Goal: Task Accomplishment & Management: Manage account settings

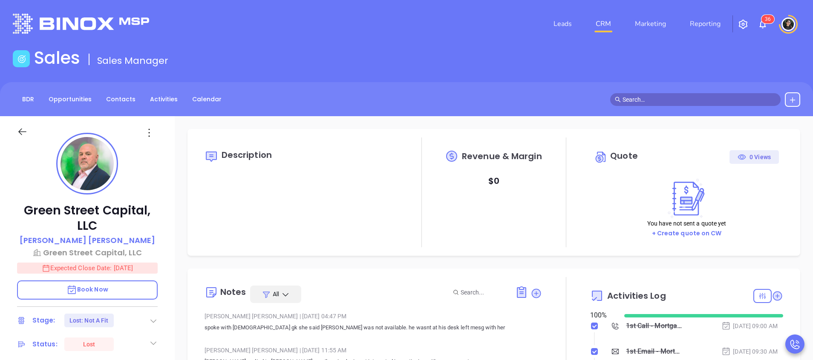
type input "[PERSON_NAME]"
click at [593, 26] on li "CRM" at bounding box center [603, 23] width 39 height 17
click at [594, 23] on link "CRM" at bounding box center [603, 23] width 22 height 17
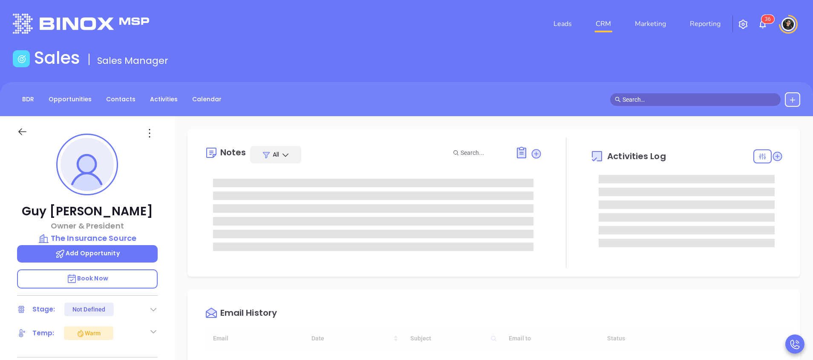
type input "[DATE]"
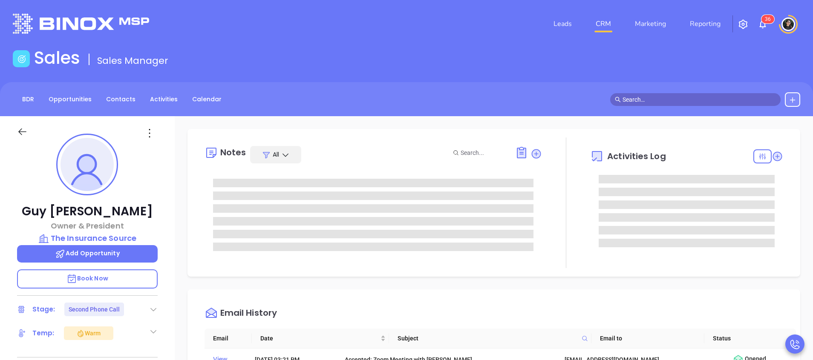
type input "[PERSON_NAME]"
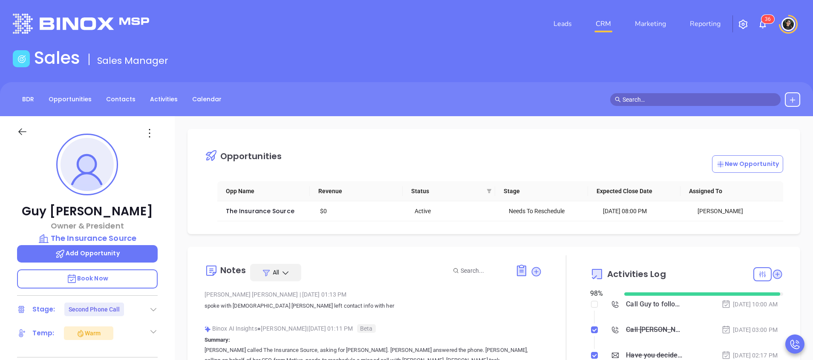
click at [645, 305] on div "Call Guy to follow up - Guy Furay" at bounding box center [654, 304] width 56 height 13
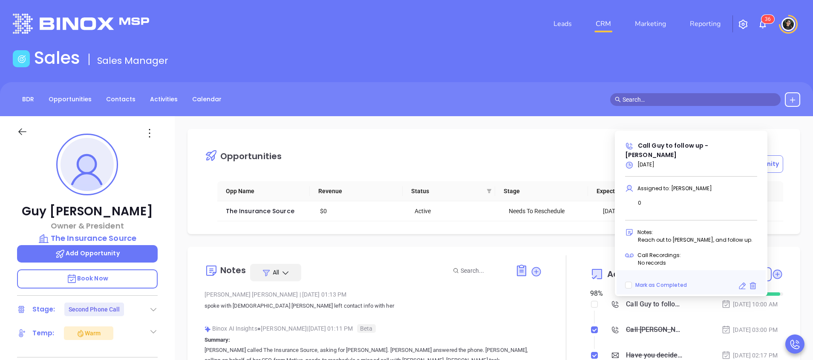
click at [482, 35] on div "Leads CRM Marketing Reporting 3 6" at bounding box center [540, 24] width 532 height 31
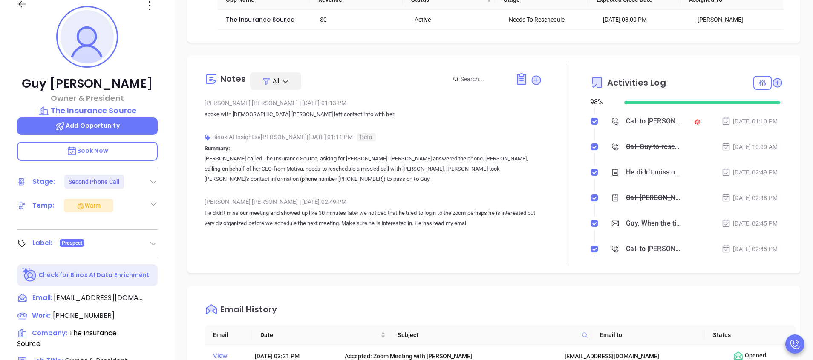
scroll to position [128, 0]
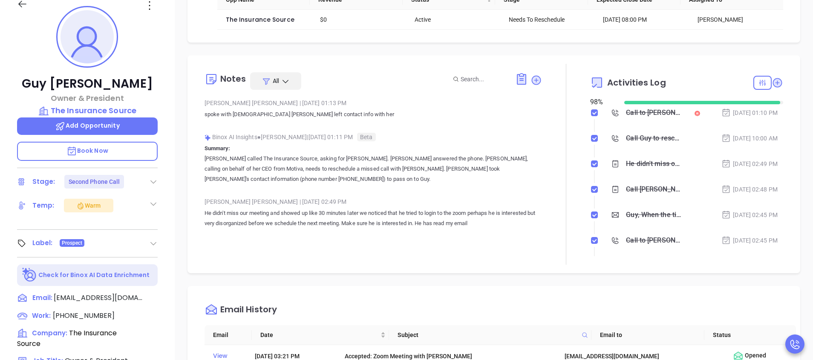
click at [643, 115] on div "Call to Guy Furay" at bounding box center [654, 113] width 56 height 13
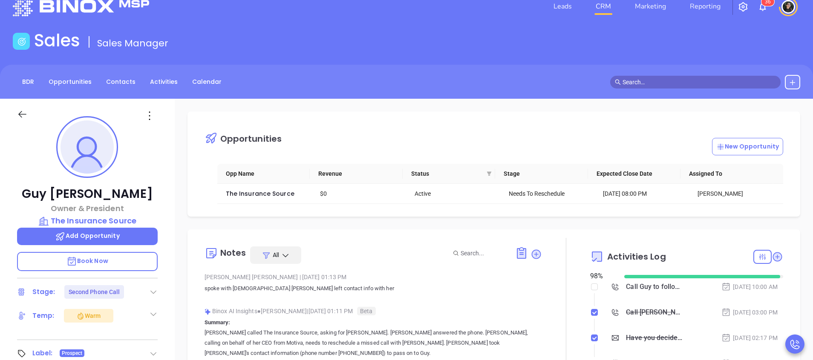
scroll to position [0, 0]
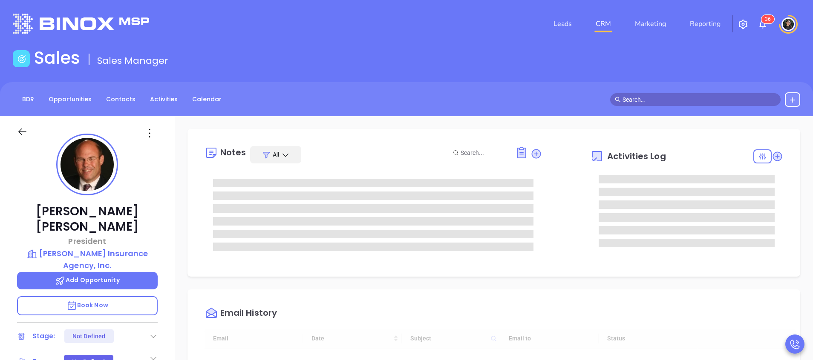
type input "[DATE]"
type input "[PERSON_NAME]"
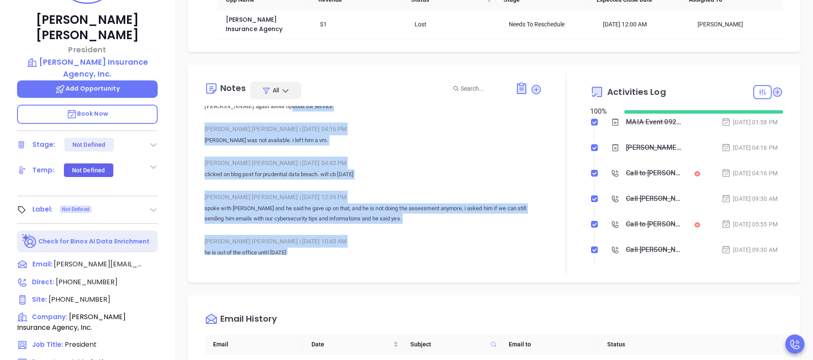
scroll to position [0, 0]
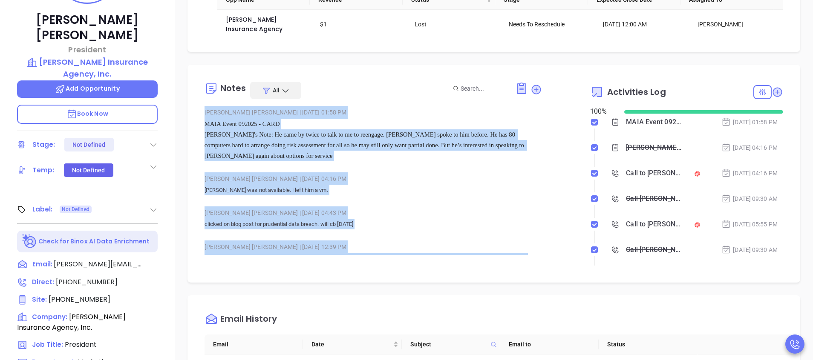
drag, startPoint x: 438, startPoint y: 245, endPoint x: 204, endPoint y: 115, distance: 268.2
copy div "Liz Cruz | Sep 22, 2025 01:58 PM MAIA Event 092025 - CARD Megan's Note: He came…"
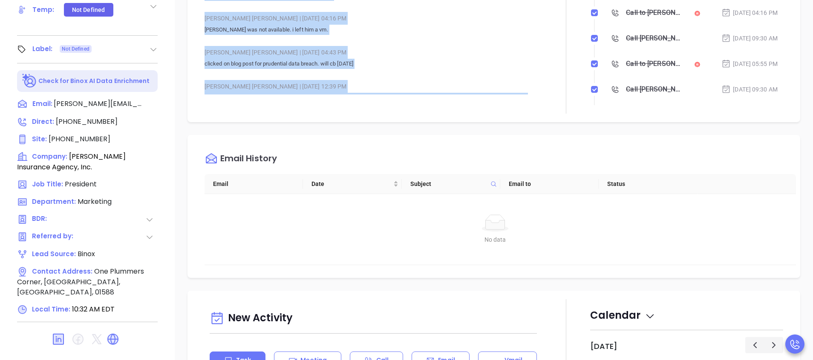
click at [495, 84] on div "Abigail Mayda | Mar 27, 2023 12:39 PM" at bounding box center [373, 86] width 337 height 13
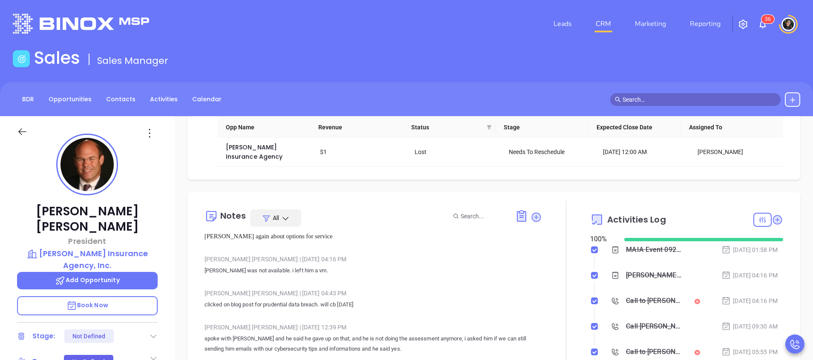
scroll to position [64, 0]
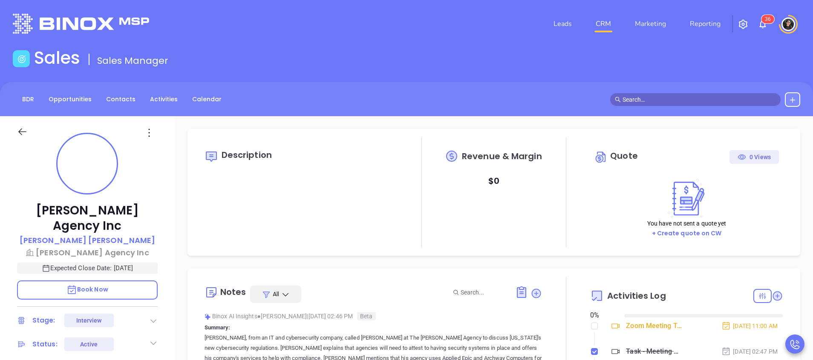
type input "[DATE]"
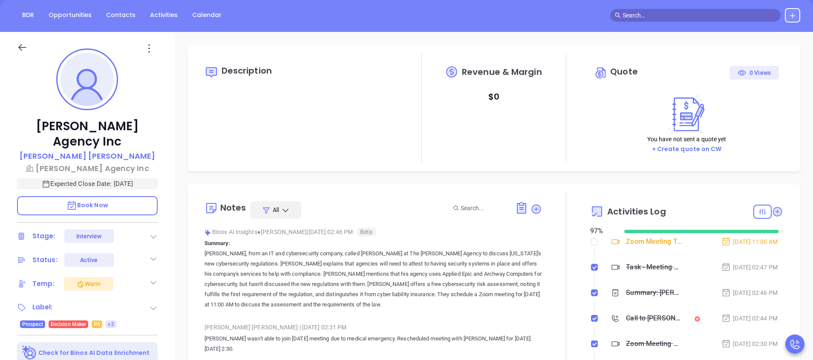
scroll to position [128, 0]
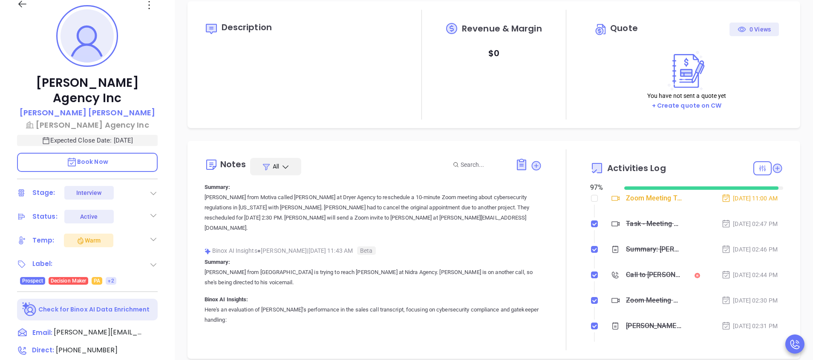
type input "Wendy Hernandez"
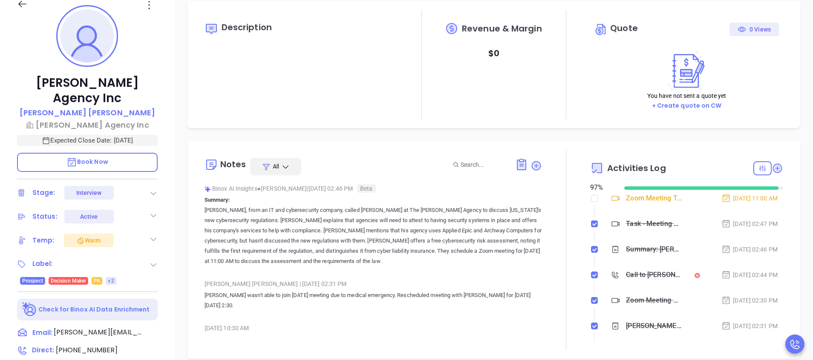
scroll to position [0, 0]
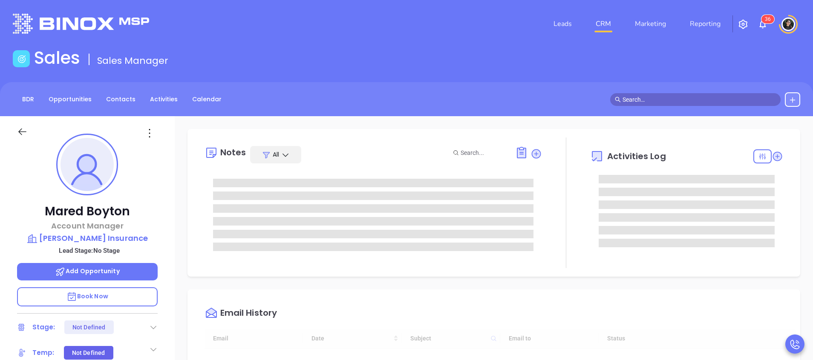
type input "[DATE]"
type input "[PERSON_NAME]"
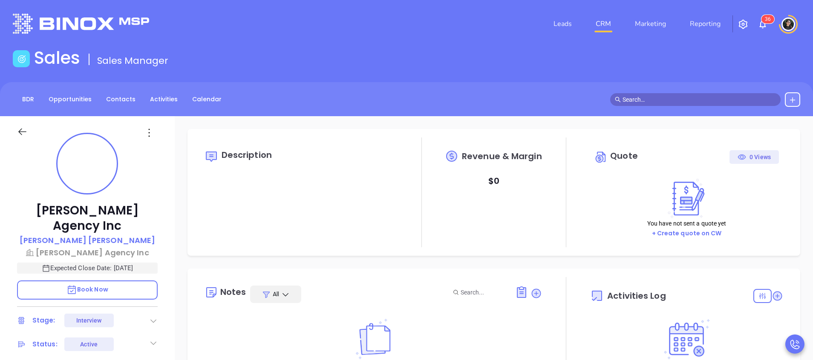
type input "[DATE]"
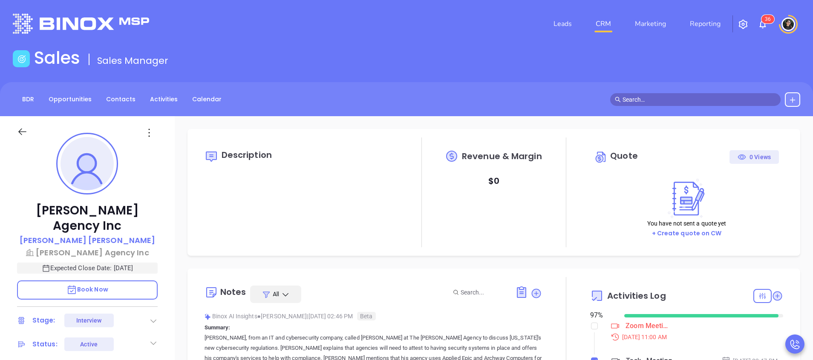
type input "[PERSON_NAME]"
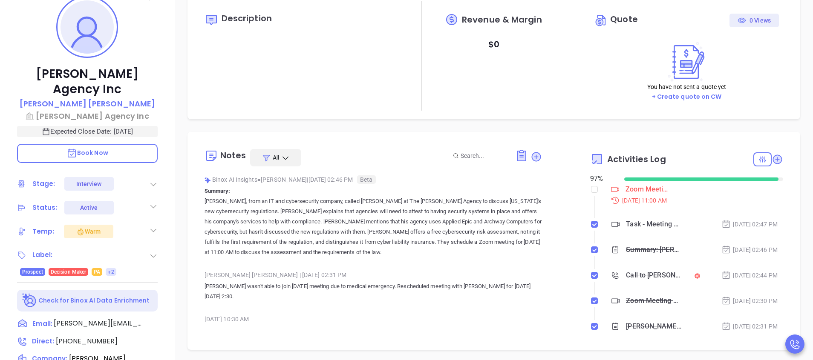
scroll to position [256, 0]
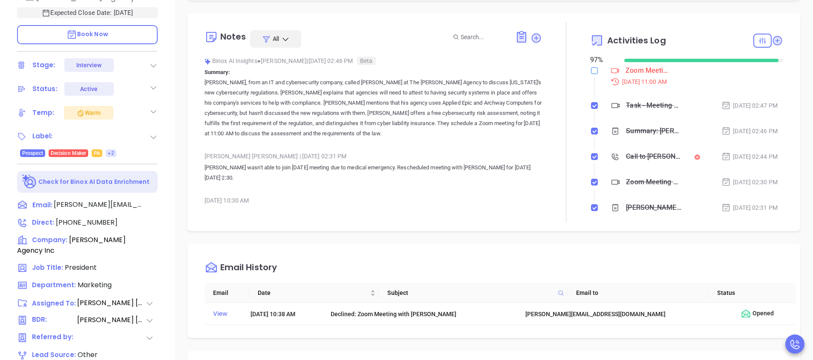
click at [591, 71] on input "checkbox" at bounding box center [594, 70] width 7 height 7
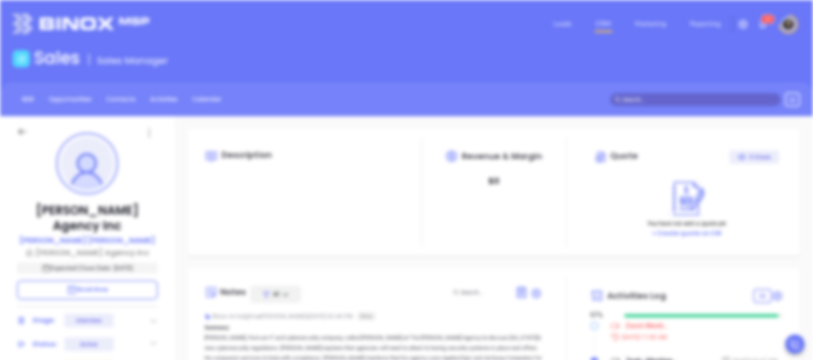
scroll to position [0, 0]
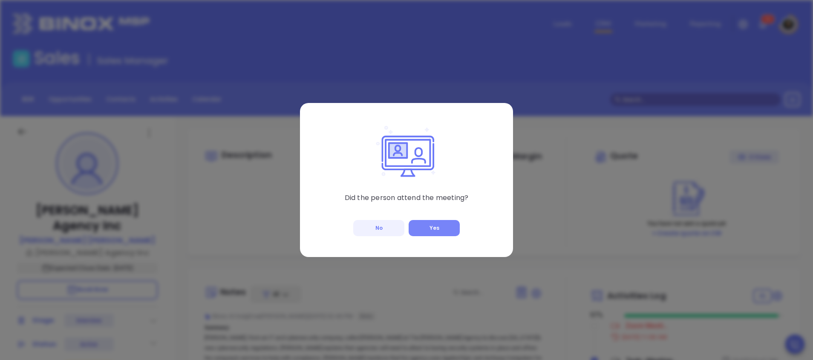
click at [441, 236] on button "Yes" at bounding box center [434, 228] width 51 height 16
checkbox input "true"
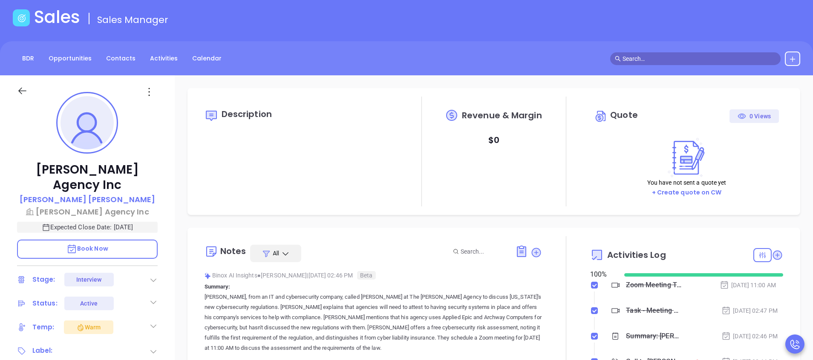
scroll to position [192, 0]
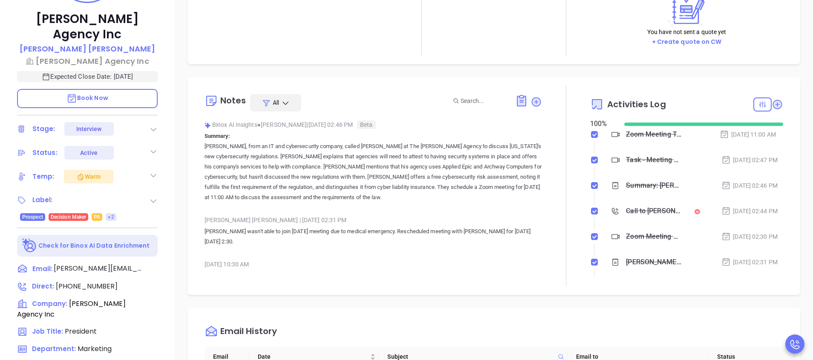
click at [156, 125] on icon at bounding box center [153, 129] width 9 height 9
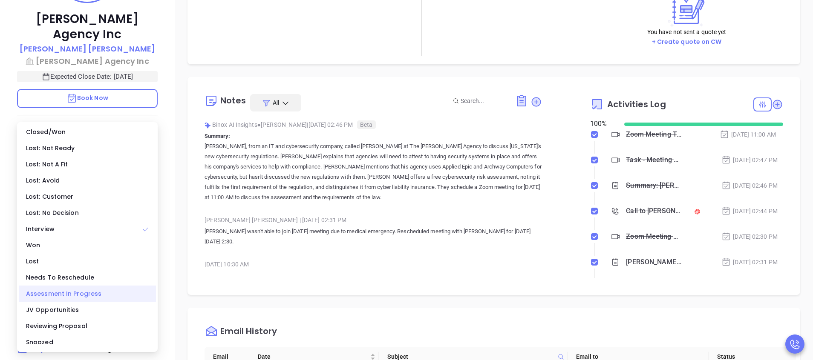
click at [64, 291] on div "Assessment In Progress" at bounding box center [87, 294] width 137 height 16
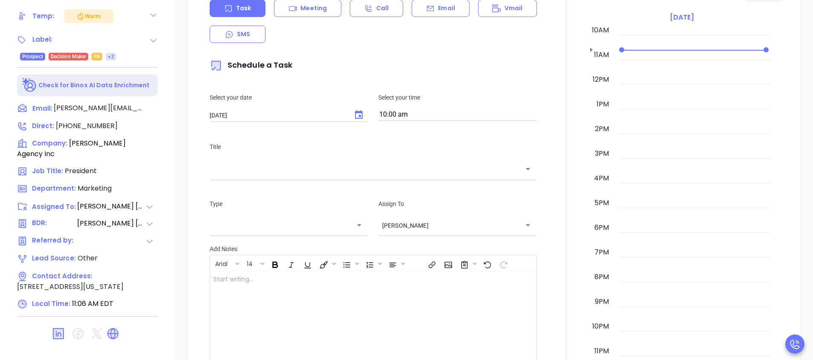
scroll to position [313, 0]
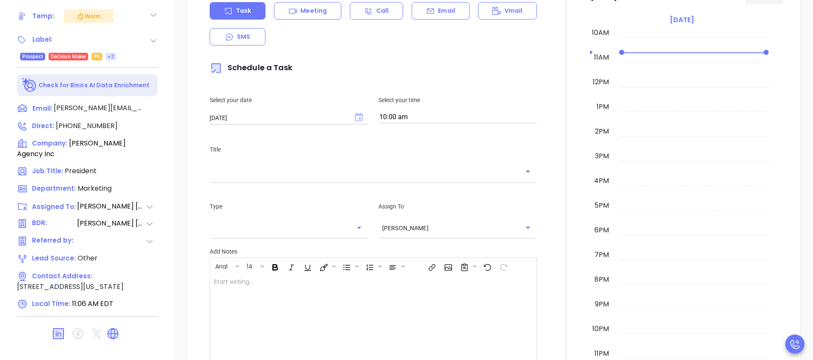
click at [355, 115] on icon "Choose date, selected date is Sep 24, 2025" at bounding box center [359, 117] width 8 height 9
click at [335, 138] on icon "Next month" at bounding box center [332, 135] width 10 height 10
click at [283, 170] on button "1" at bounding box center [277, 170] width 15 height 15
type input "10/01/2025"
click at [441, 118] on input "10:00 am" at bounding box center [457, 118] width 159 height 12
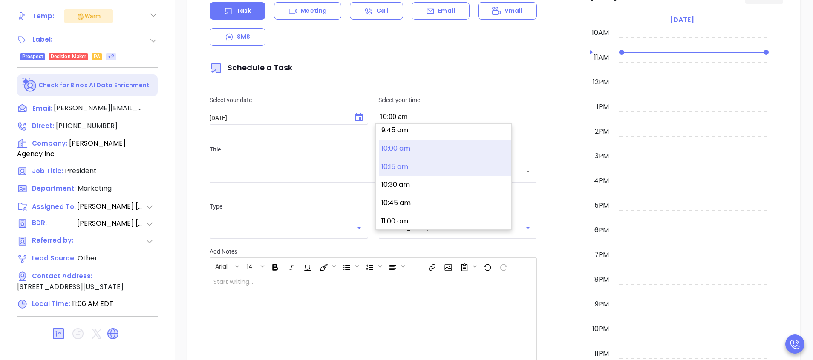
scroll to position [651, 0]
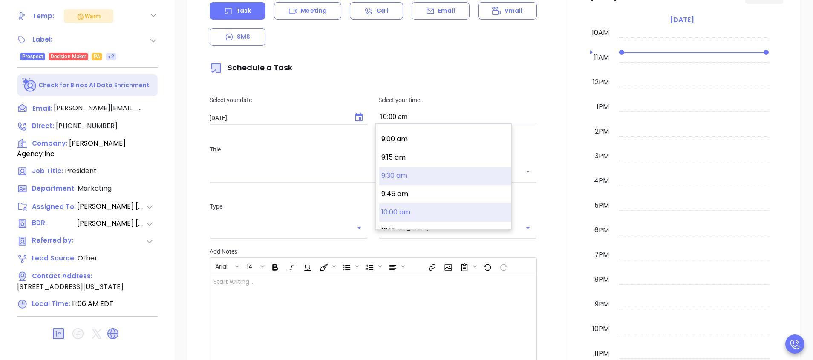
click at [414, 170] on button "9:30 am" at bounding box center [445, 176] width 132 height 18
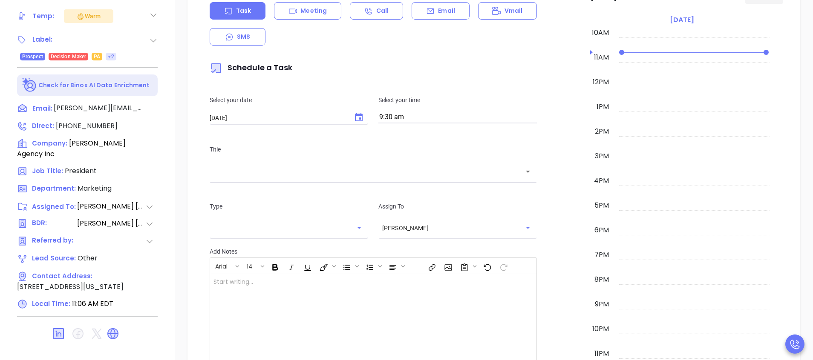
type input "9:30 am"
click at [525, 61] on p "Schedule a Task" at bounding box center [373, 68] width 327 height 20
click at [311, 6] on div "Meeting" at bounding box center [307, 10] width 67 height 17
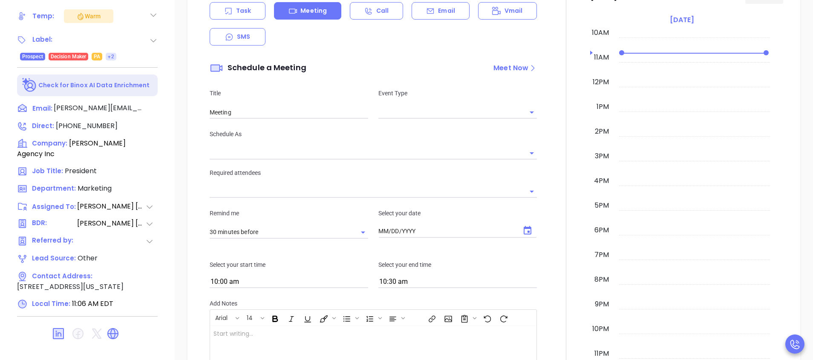
type input "09/24/2025"
type input "Wendy Hernandez"
click at [416, 114] on input "text" at bounding box center [451, 112] width 146 height 12
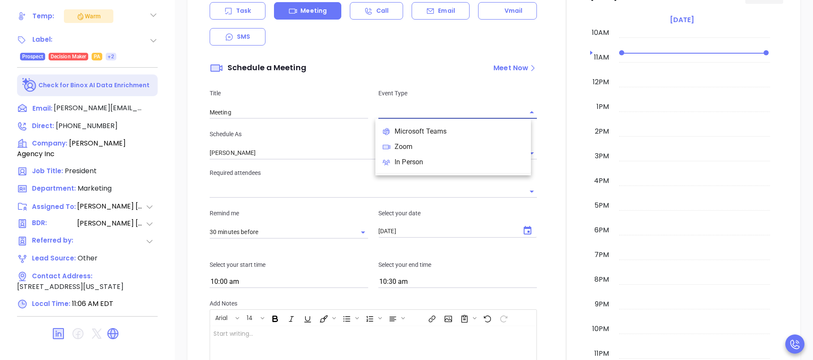
click at [419, 147] on li "Zoom" at bounding box center [453, 146] width 156 height 15
type input "Zoom Meeting"
type input "Zoom"
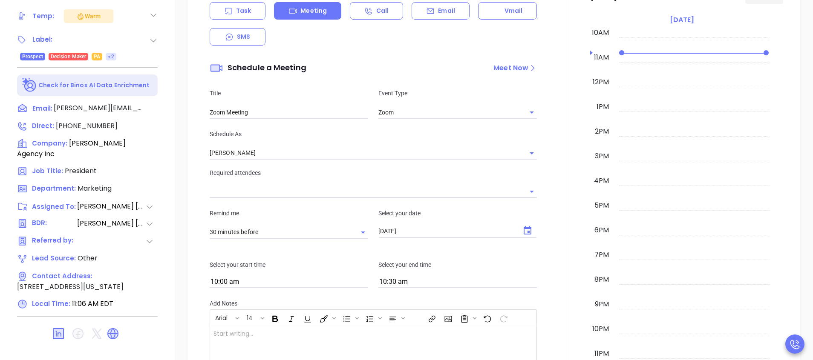
click at [289, 113] on input "Zoom Meeting" at bounding box center [289, 112] width 159 height 13
type input "Zoom Meeting to Review Assessment"
click at [288, 150] on input "Wendy Hernandez" at bounding box center [361, 153] width 303 height 12
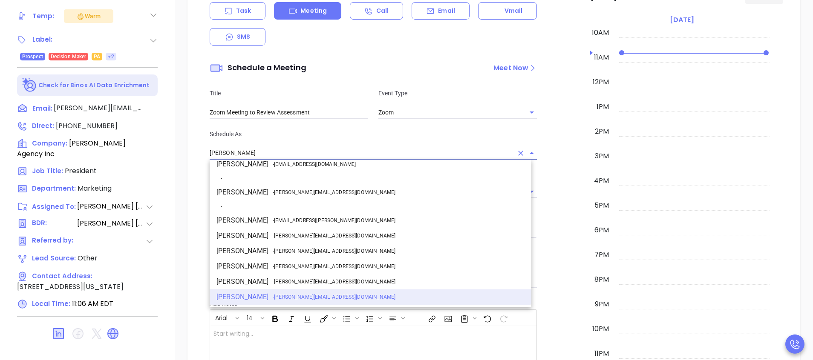
scroll to position [59, 0]
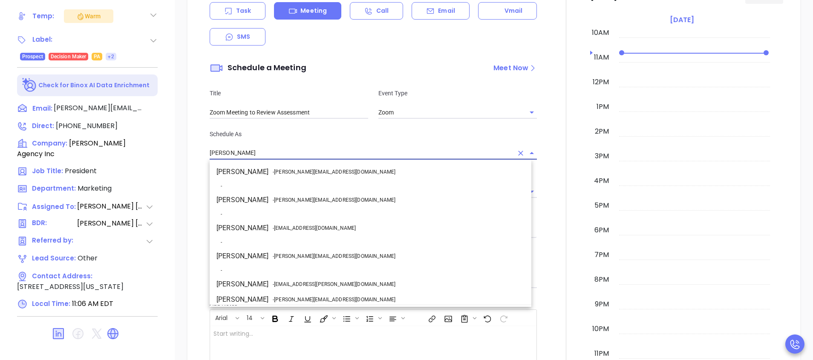
click at [297, 251] on li "Walter Contreras - walter@motiva.net" at bounding box center [371, 256] width 322 height 15
type input "Walter Contreras"
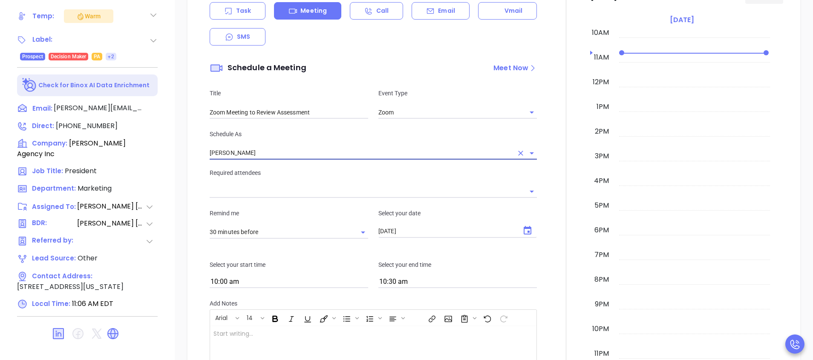
click at [377, 178] on div "Required attendees" at bounding box center [373, 183] width 337 height 30
click at [375, 187] on input "text" at bounding box center [367, 192] width 314 height 12
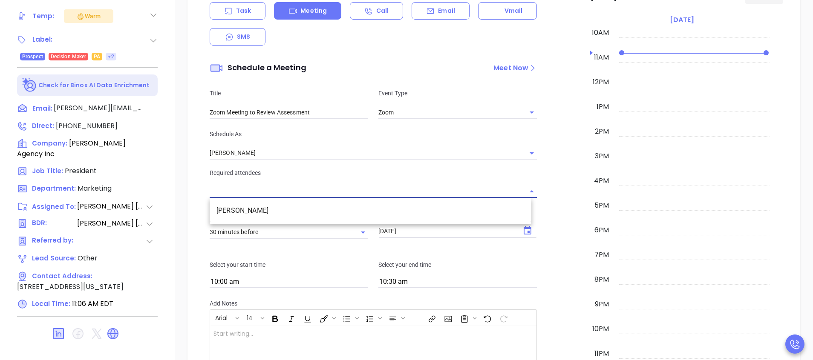
click at [342, 205] on li "Ted Butz" at bounding box center [371, 210] width 322 height 15
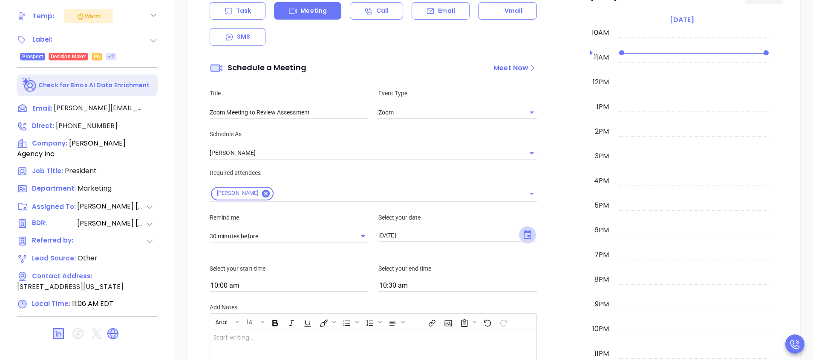
click at [522, 238] on icon "Choose date, selected date is Sep 24, 2025" at bounding box center [527, 235] width 10 height 10
click at [499, 100] on icon "Next month" at bounding box center [498, 100] width 3 height 5
click at [445, 130] on button "1" at bounding box center [443, 136] width 15 height 15
type input "10/01/2025"
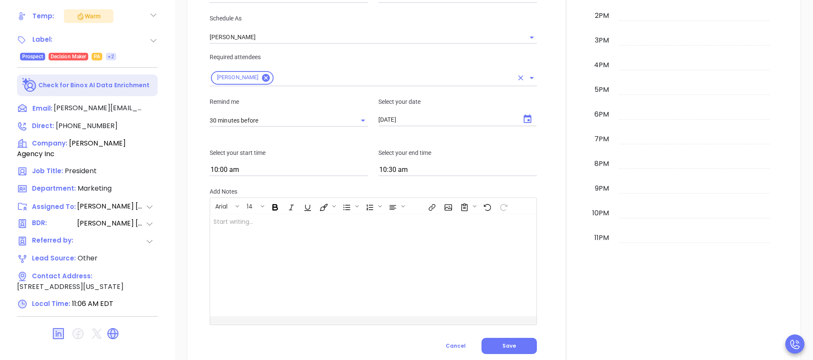
scroll to position [441, 0]
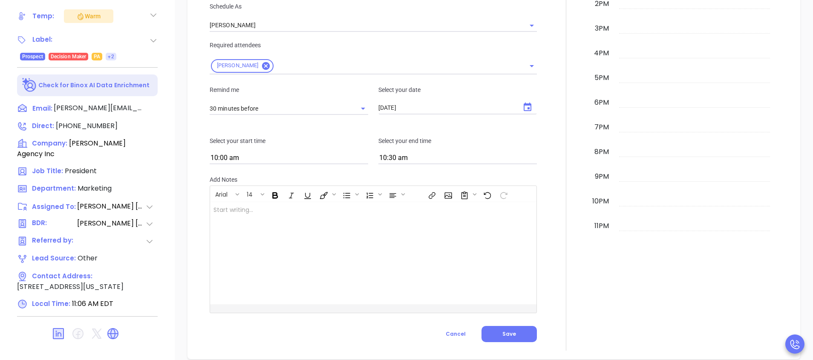
click at [306, 155] on input "10:00 am" at bounding box center [289, 159] width 159 height 12
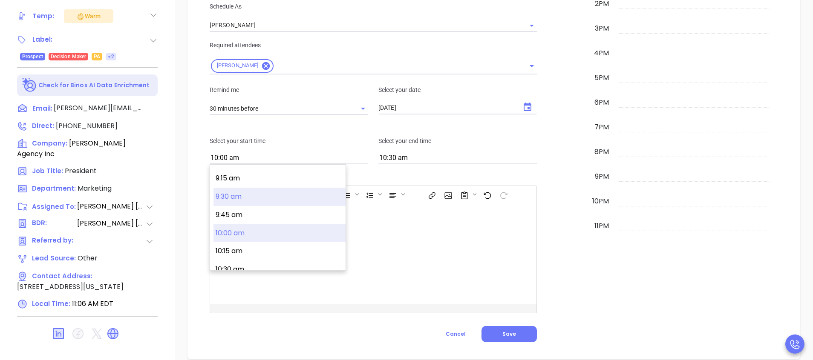
scroll to position [651, 0]
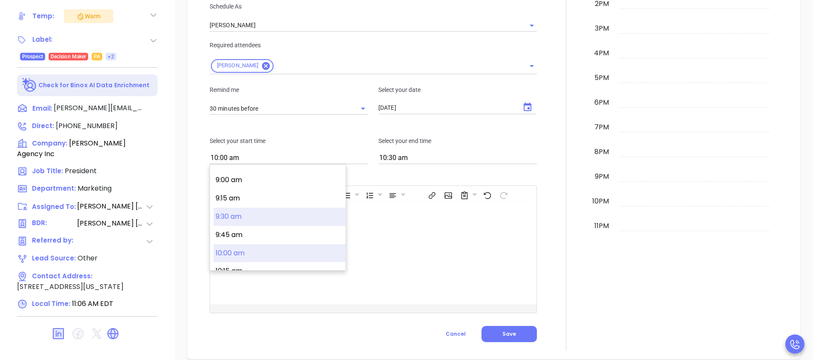
click at [239, 218] on button "9:30 am" at bounding box center [279, 217] width 132 height 18
type input "9:30 am"
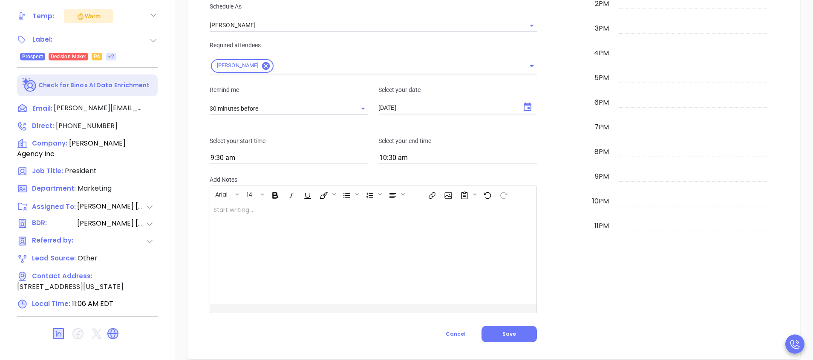
type input "10:00 am"
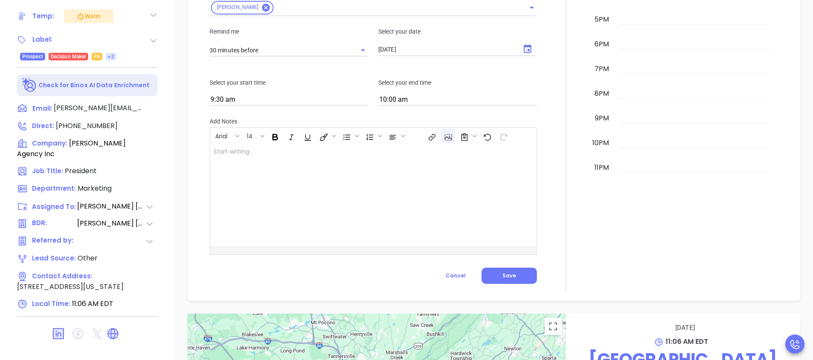
scroll to position [505, 0]
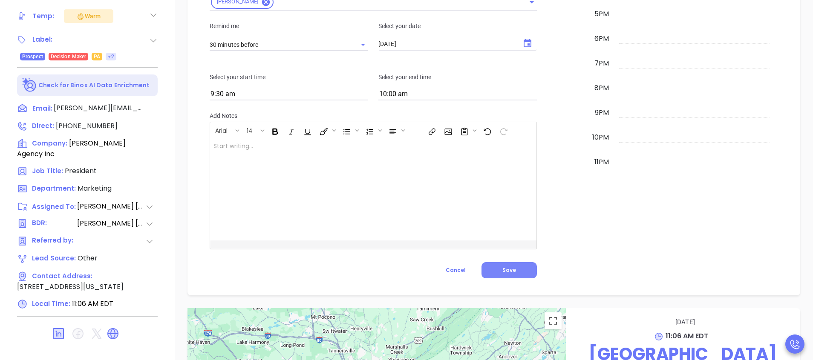
click at [524, 272] on button "Save" at bounding box center [508, 270] width 55 height 16
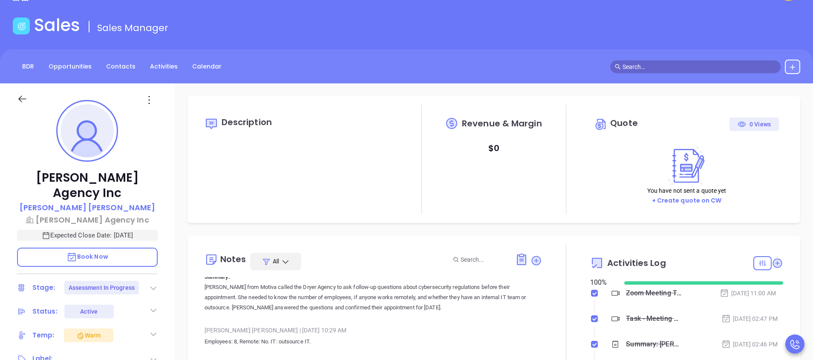
scroll to position [0, 0]
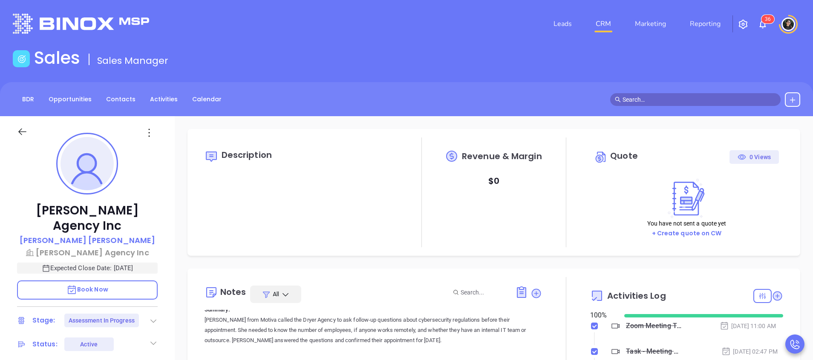
type input "Meeting"
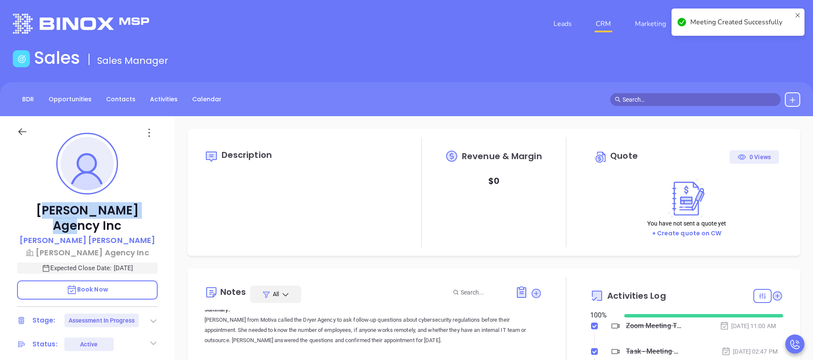
checkbox input "false"
drag, startPoint x: 145, startPoint y: 208, endPoint x: 32, endPoint y: 216, distance: 112.7
click at [32, 216] on p "[PERSON_NAME] Agency Inc" at bounding box center [87, 218] width 141 height 31
copy p "[PERSON_NAME] Agency Inc"
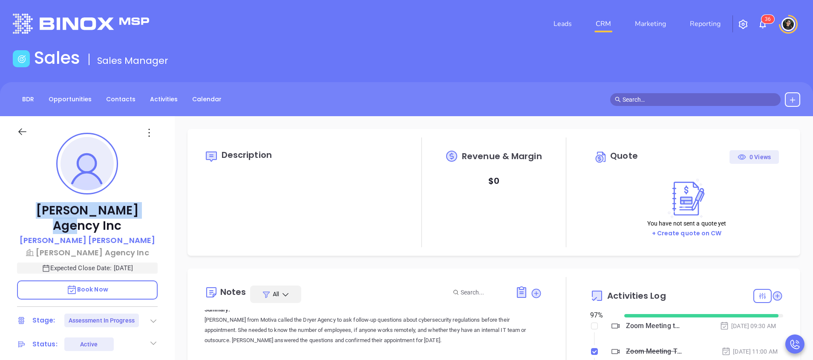
copy p "[PERSON_NAME] Agency Inc"
click at [134, 207] on p "[PERSON_NAME] Agency Inc" at bounding box center [87, 218] width 141 height 31
click at [153, 210] on p "[PERSON_NAME] Agency Inc" at bounding box center [87, 218] width 141 height 31
drag, startPoint x: 143, startPoint y: 216, endPoint x: 32, endPoint y: 214, distance: 111.2
click at [32, 214] on p "[PERSON_NAME] Agency Inc" at bounding box center [87, 218] width 141 height 31
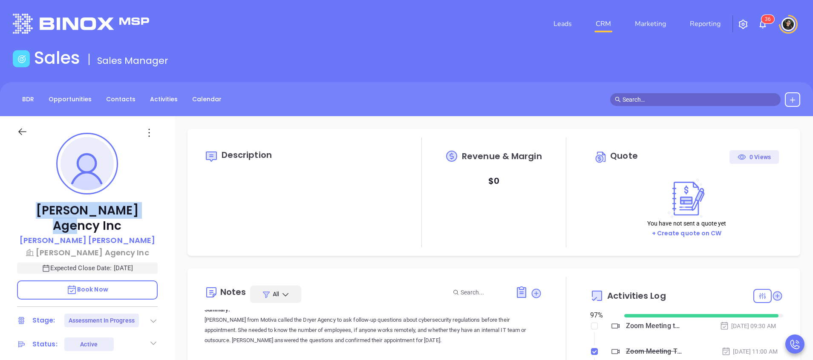
copy p "[PERSON_NAME] Agency Inc"
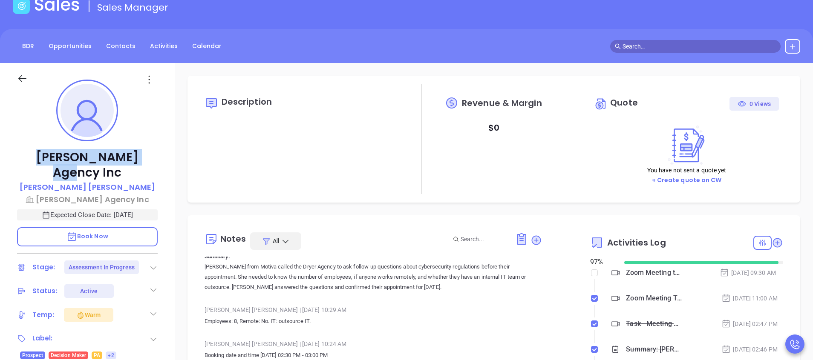
scroll to position [128, 0]
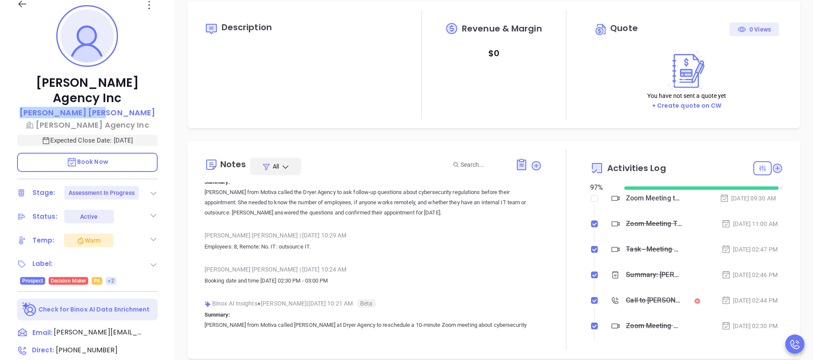
drag, startPoint x: 114, startPoint y: 96, endPoint x: 68, endPoint y: 98, distance: 46.0
click at [68, 107] on div "Ted Butz" at bounding box center [87, 113] width 141 height 12
copy p "Ted Butz"
click at [643, 201] on div "Zoom Meeting to Review Assessment - Ted Butz" at bounding box center [654, 198] width 56 height 13
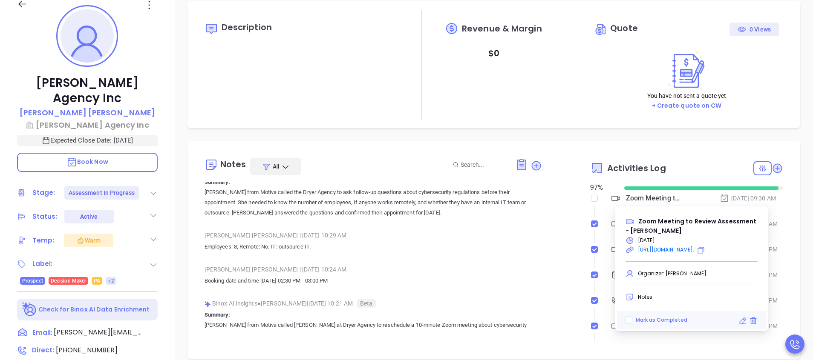
click at [539, 135] on div "Description Revenue & Margin $ 0 Quote 0 Views You have not sent a quote yet + …" at bounding box center [494, 286] width 638 height 597
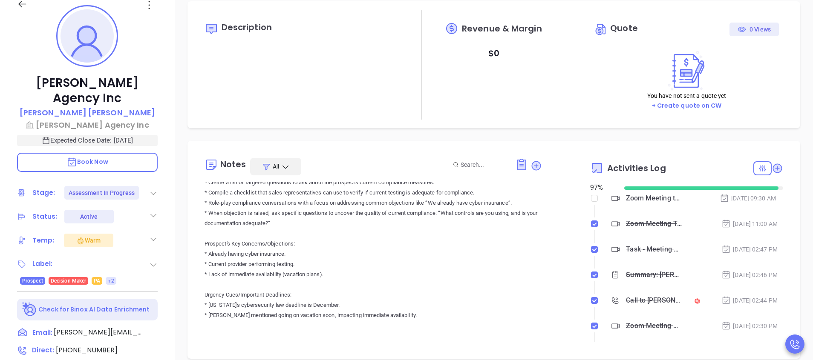
scroll to position [2681, 0]
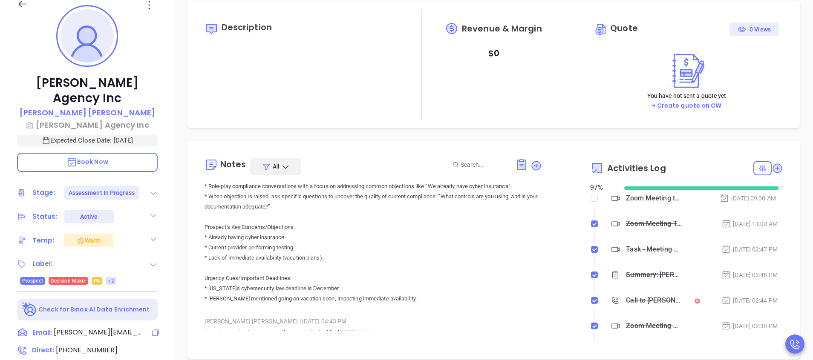
drag, startPoint x: 149, startPoint y: 319, endPoint x: 574, endPoint y: 0, distance: 531.7
click at [156, 329] on icon at bounding box center [155, 333] width 9 height 9
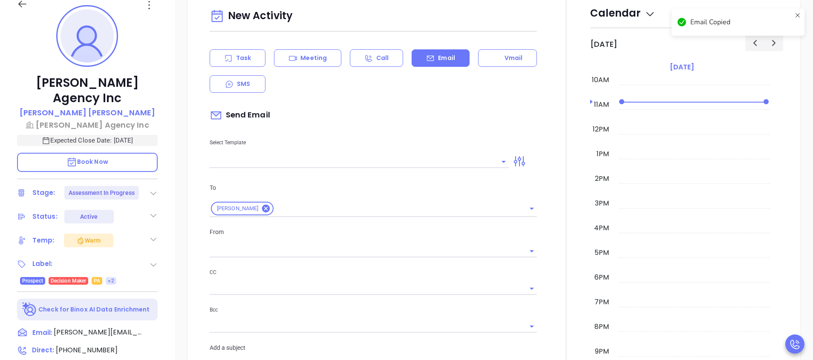
scroll to position [116, 0]
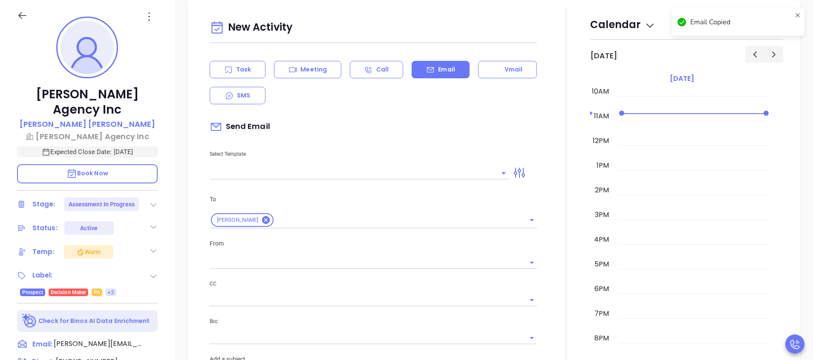
type input "Wendy Hernandez"
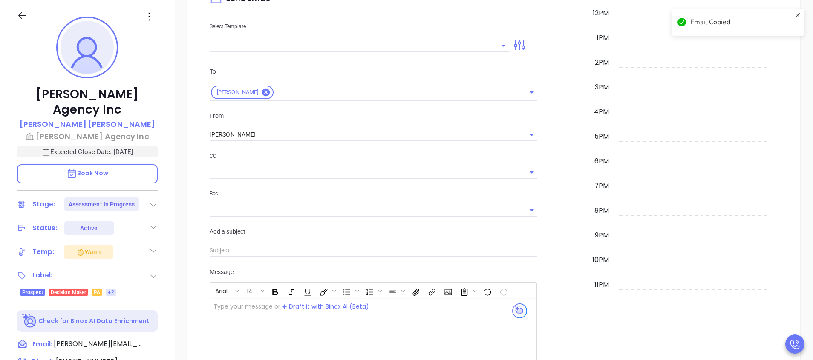
scroll to position [244, 0]
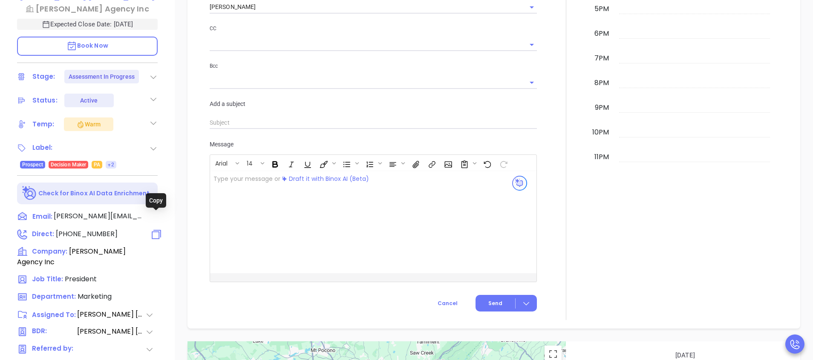
click at [156, 228] on icon at bounding box center [156, 234] width 12 height 12
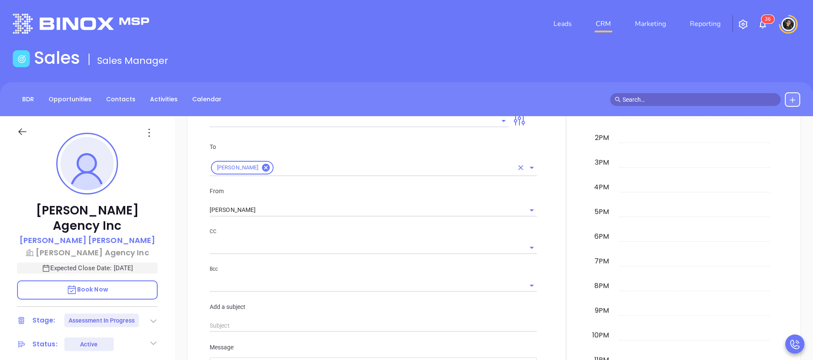
scroll to position [639, 0]
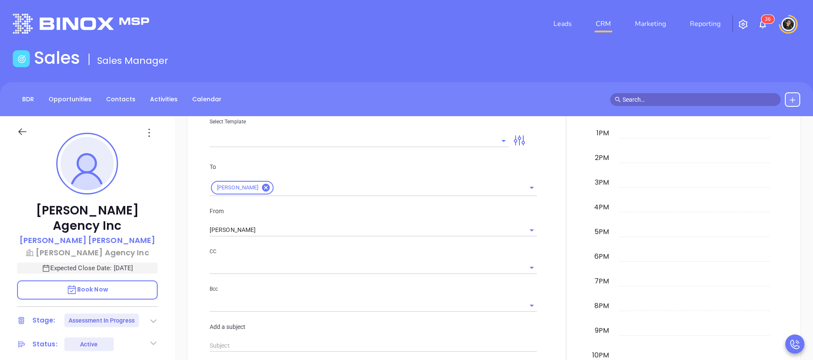
click at [306, 141] on input "text" at bounding box center [353, 141] width 286 height 12
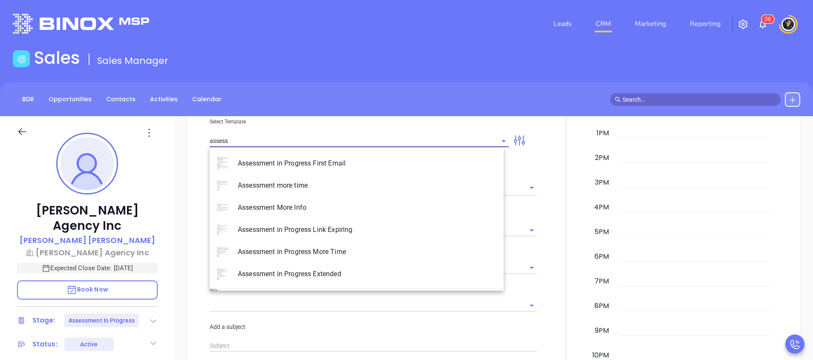
click at [280, 165] on li "Assessment in Progress First Email" at bounding box center [357, 164] width 294 height 22
type input "Assessment in Progress First Email"
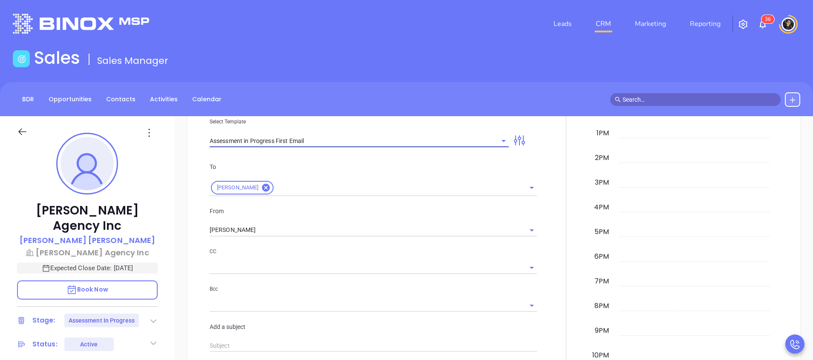
type input "Ted Run Your Cybersecurity Assessment (Time-Sensitive)"
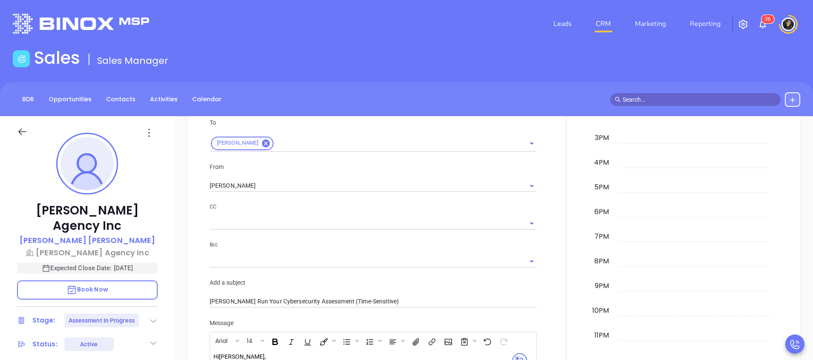
scroll to position [703, 0]
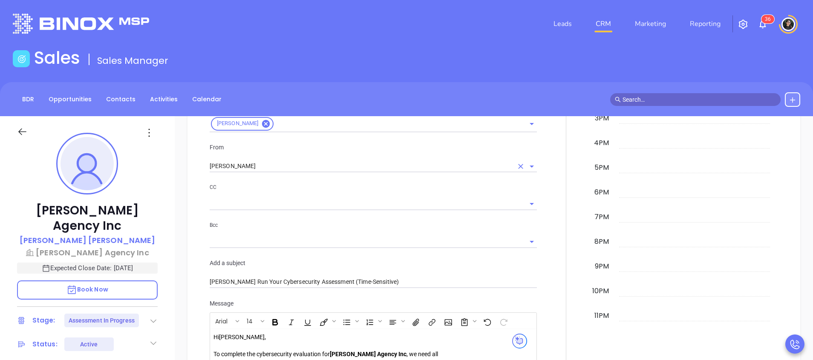
type input "Assessment in Progress First Email"
click at [286, 166] on input "Wendy Hernandez" at bounding box center [361, 166] width 303 height 12
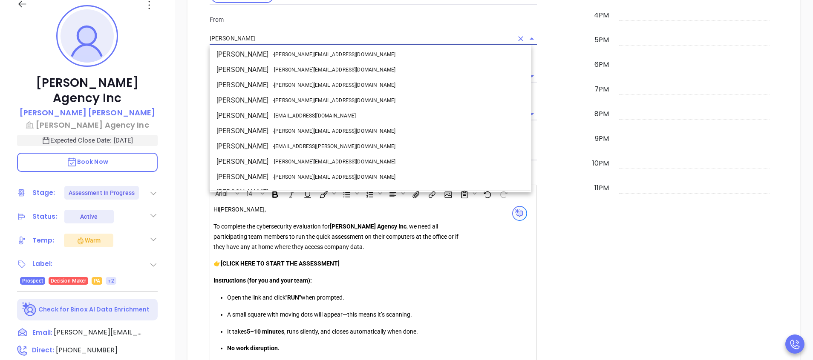
scroll to position [0, 0]
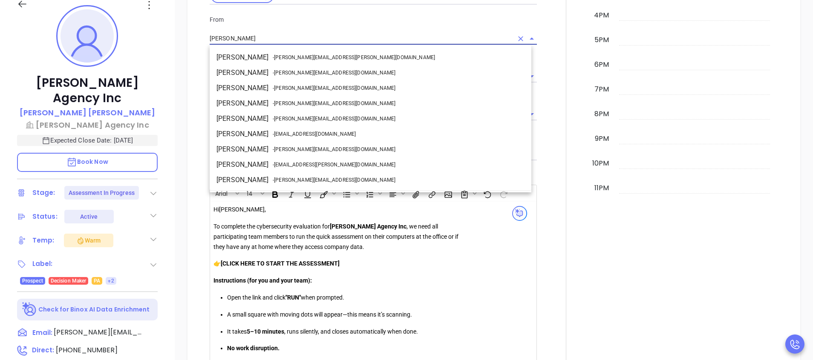
click at [297, 149] on span "- walter@motiva.net" at bounding box center [334, 150] width 123 height 8
type input "Walter Contreras"
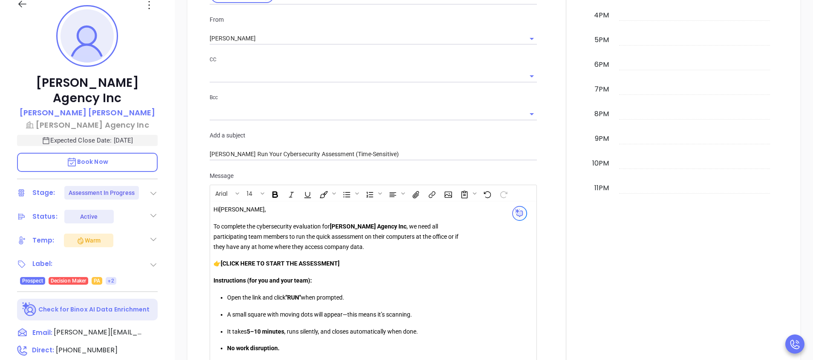
click at [742, 317] on div "Calendar September 23, 2025 Tuesday 12am 1am 2am 3am 4am 5am 6am 7am 8am 9am 10…" at bounding box center [686, 169] width 193 height 770
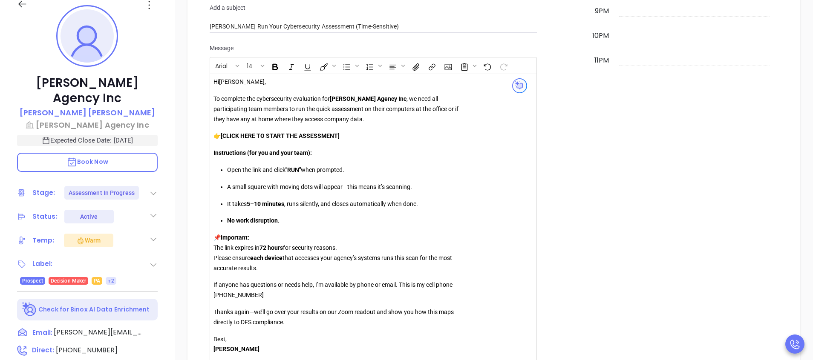
click at [346, 134] on p "👉 [CLICK HERE TO START THE ASSESSMENT]" at bounding box center [335, 136] width 245 height 10
click at [225, 135] on strong "[CLICK HERE TO START THE ASSESSMENT" at bounding box center [279, 136] width 117 height 7
drag, startPoint x: 337, startPoint y: 136, endPoint x: 224, endPoint y: 137, distance: 112.5
click at [224, 137] on strong "CLICK HERE TO START THE ASSESSMENT" at bounding box center [278, 136] width 115 height 7
drag, startPoint x: 256, startPoint y: 133, endPoint x: 244, endPoint y: 142, distance: 15.6
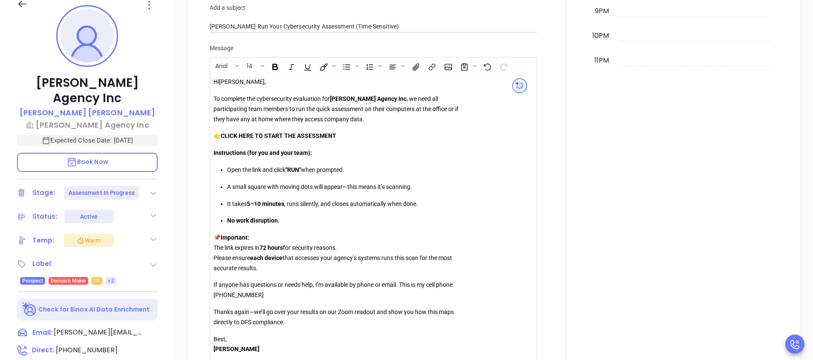
click at [244, 142] on div "Hi Ted , To complete the cybersecurity evaluation for Dreher Agency Inc , we ne…" at bounding box center [335, 221] width 245 height 288
drag, startPoint x: 341, startPoint y: 141, endPoint x: 223, endPoint y: 137, distance: 117.7
click at [223, 137] on p "👉 CLICK HERE TO START THE ASSESSMENT" at bounding box center [335, 136] width 245 height 10
click at [428, 68] on icon "Insert link" at bounding box center [431, 67] width 9 height 9
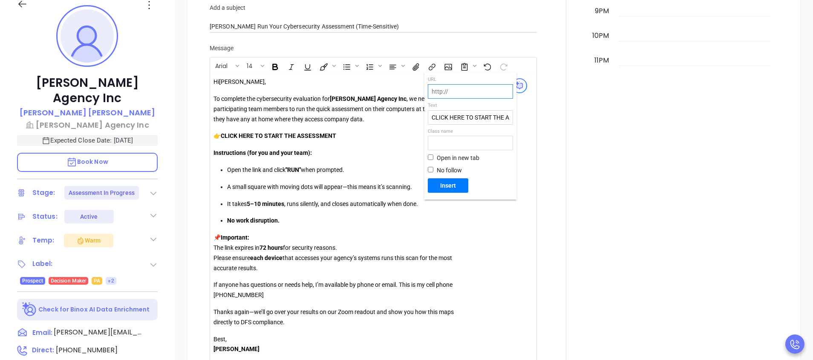
click at [484, 98] on input "text" at bounding box center [470, 92] width 84 height 14
paste input "https://portal.galacticscan.com/penTestDownload/LVUM-ZY7T-8Q3Z"
type input "https://portal.galacticscan.com/penTestDownload/LVUM-ZY7T-8Q3Z"
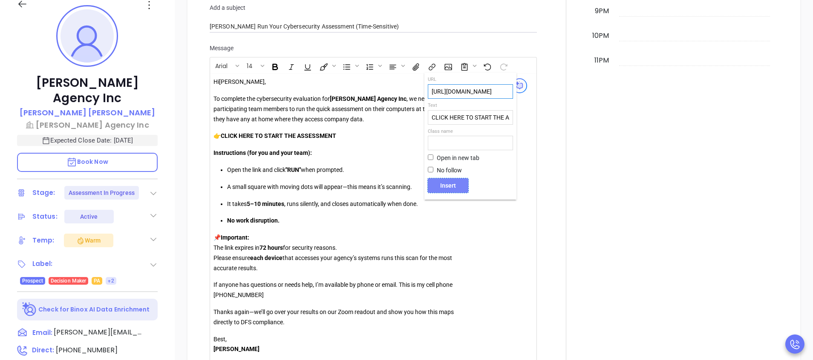
click at [445, 190] on button "Insert" at bounding box center [448, 186] width 40 height 14
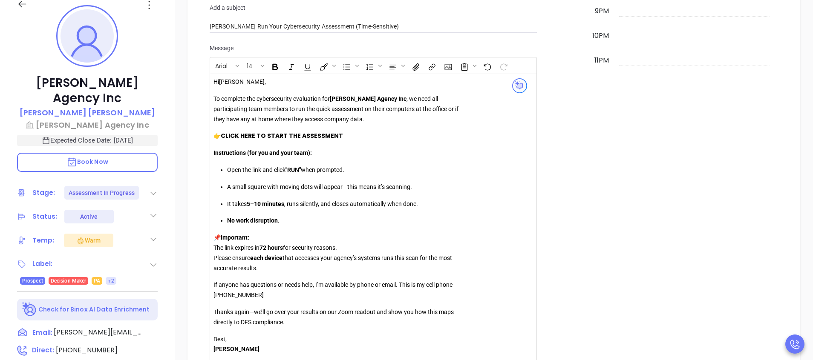
click at [332, 136] on link "CLICK HERE TO START THE ASSESSMENT" at bounding box center [282, 136] width 122 height 9
click at [315, 139] on link "CLICK HERE TO START THE ASSESSMENT" at bounding box center [282, 136] width 122 height 9
click at [234, 151] on icon "Open link" at bounding box center [234, 152] width 6 height 4
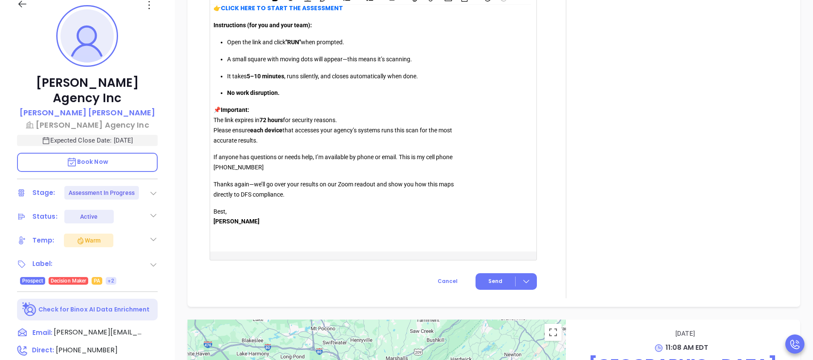
scroll to position [831, 0]
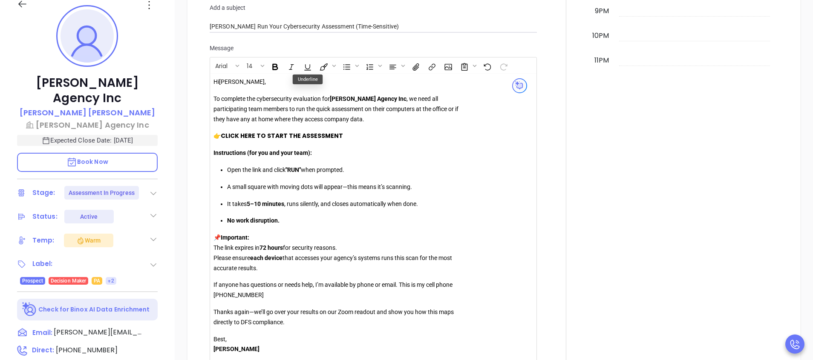
click at [294, 138] on link "CLICK HERE TO START THE ASSE SSMENT" at bounding box center [282, 136] width 122 height 9
click at [230, 151] on button "Open link" at bounding box center [235, 152] width 14 height 14
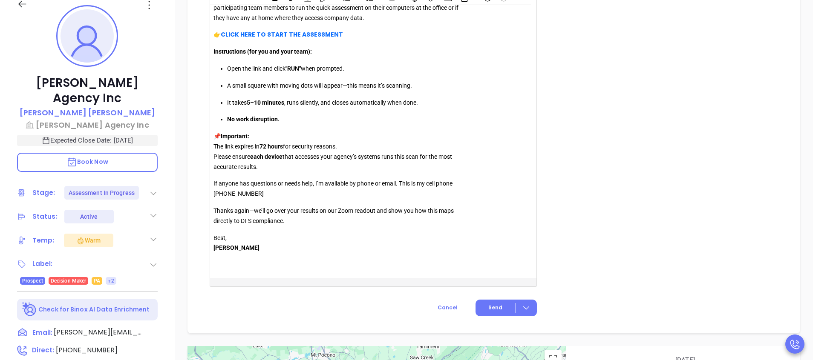
scroll to position [959, 0]
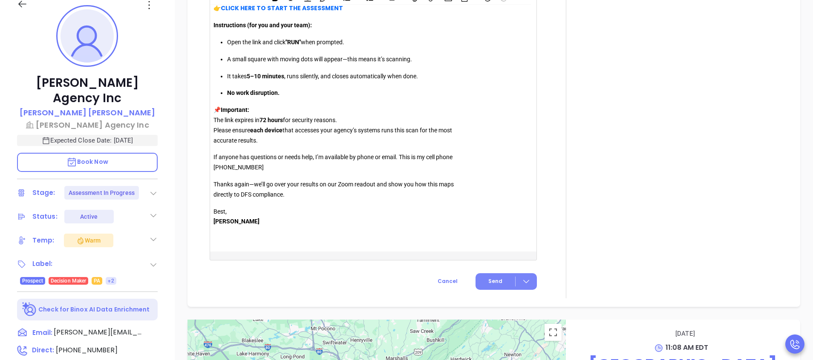
click at [486, 277] on button "Send" at bounding box center [506, 282] width 61 height 17
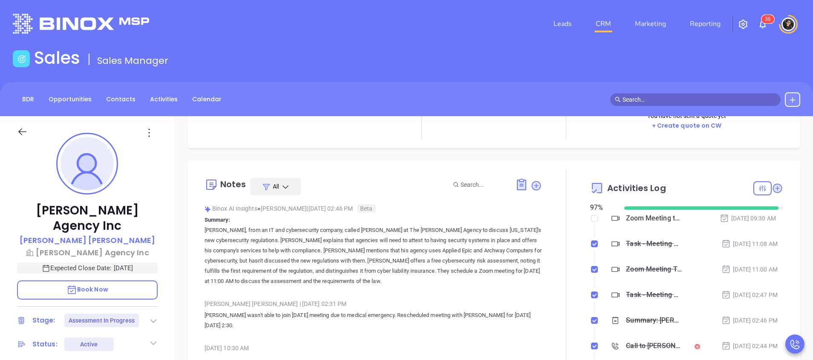
scroll to position [128, 0]
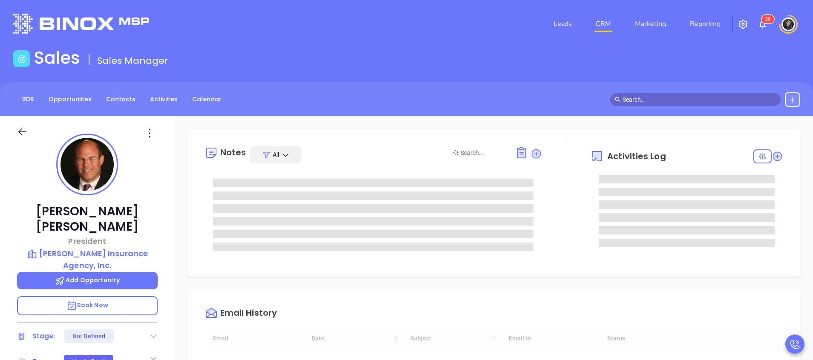
type input "[DATE]"
type input "[PERSON_NAME]"
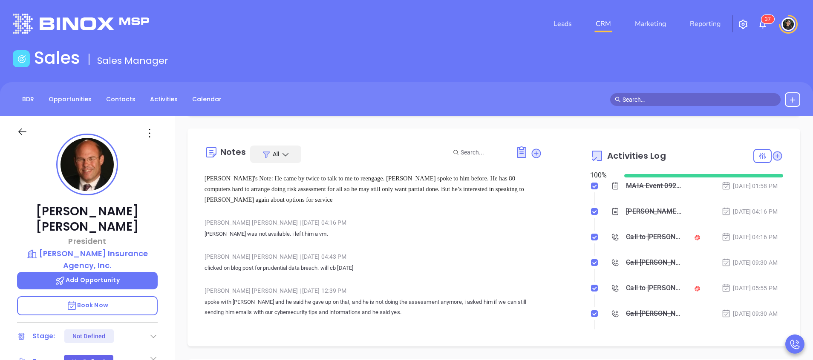
scroll to position [0, 0]
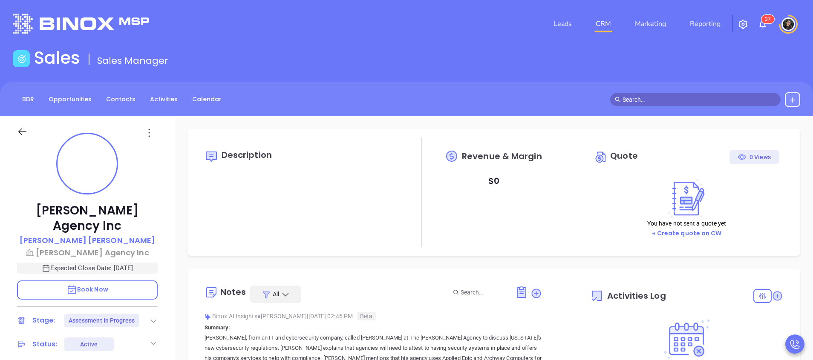
type input "09/24/2025"
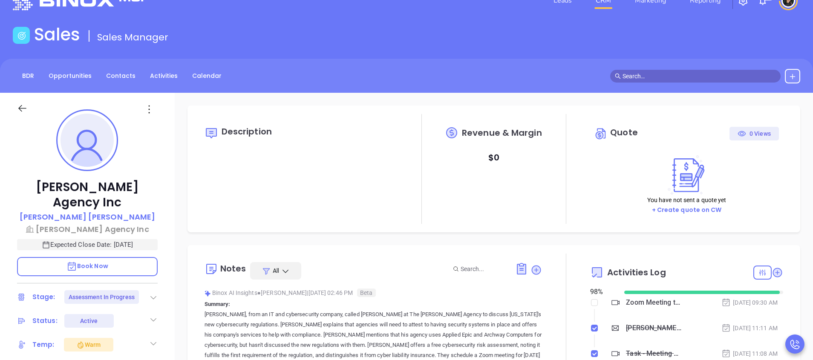
scroll to position [192, 0]
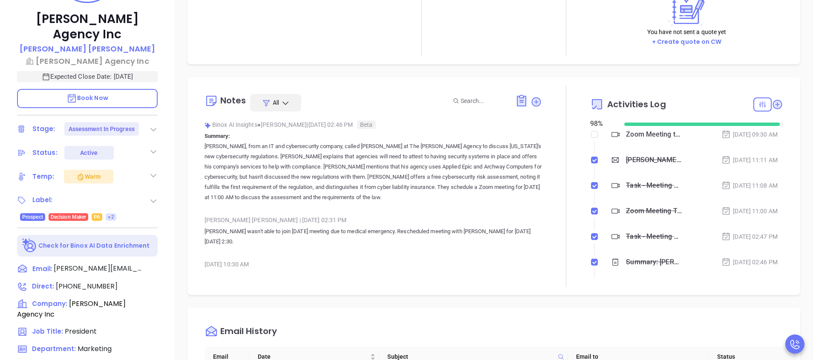
type input "Wendy Hernandez"
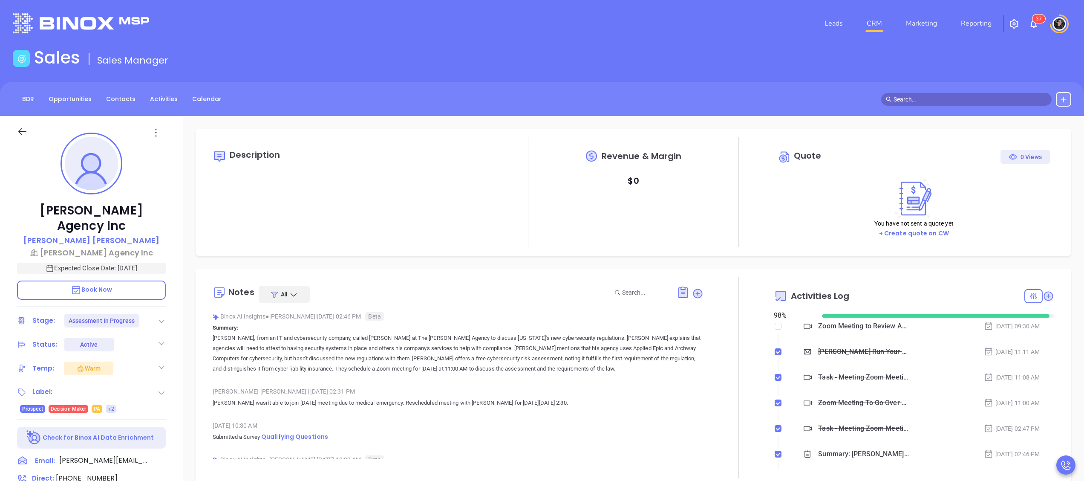
scroll to position [0, 0]
click at [693, 291] on icon at bounding box center [697, 293] width 9 height 9
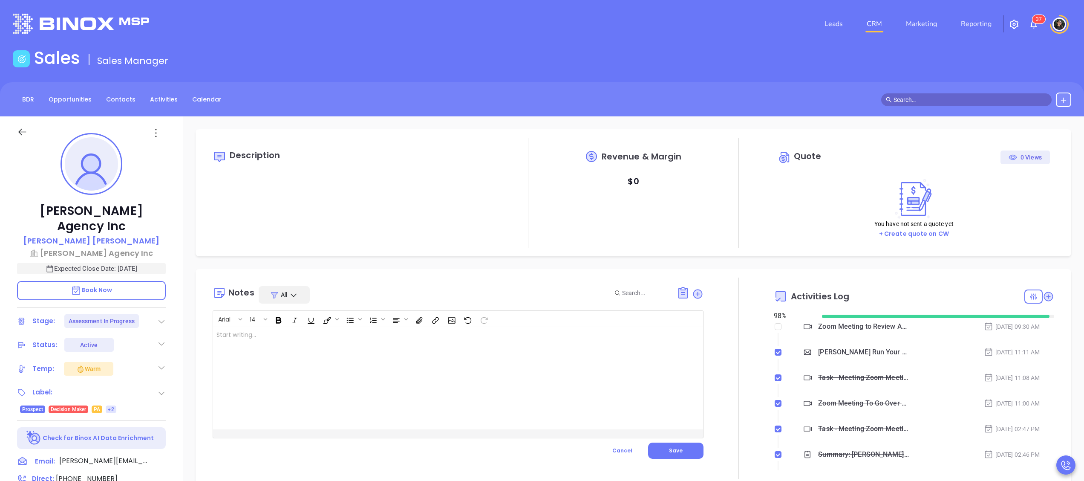
click at [485, 354] on div at bounding box center [440, 378] width 455 height 102
drag, startPoint x: 358, startPoint y: 337, endPoint x: 358, endPoint y: 333, distance: 4.7
click at [358, 337] on p "Walter met with Ted" at bounding box center [440, 334] width 449 height 9
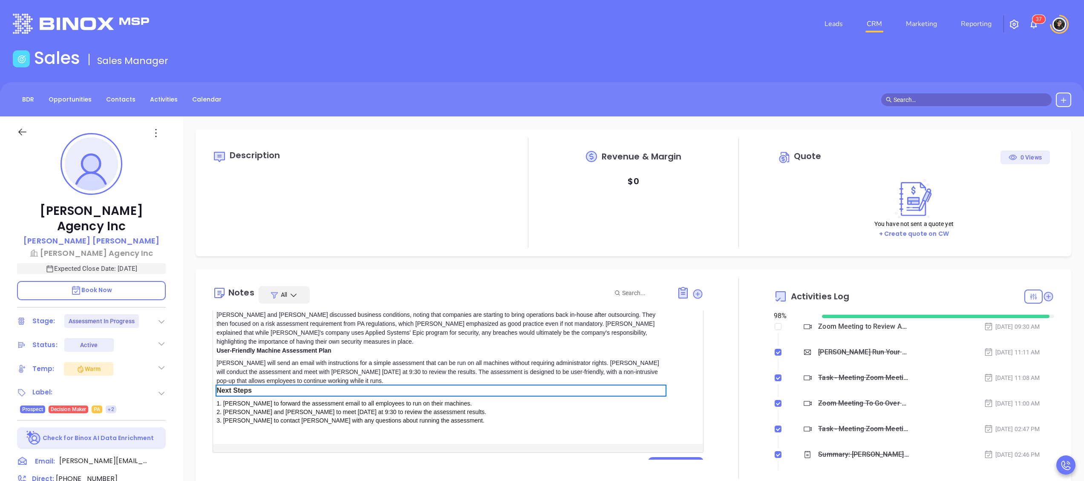
scroll to position [78, 0]
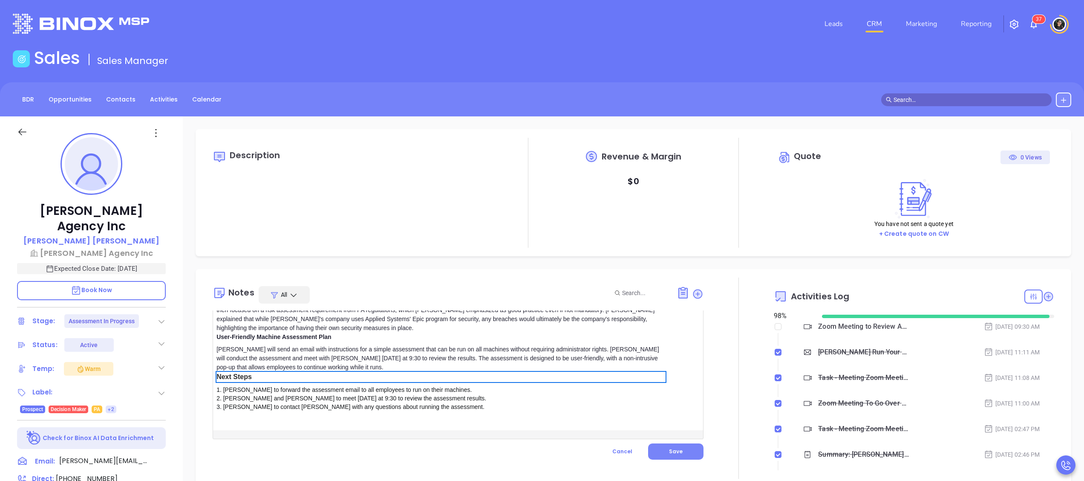
click at [669, 360] on span "Save" at bounding box center [676, 450] width 14 height 7
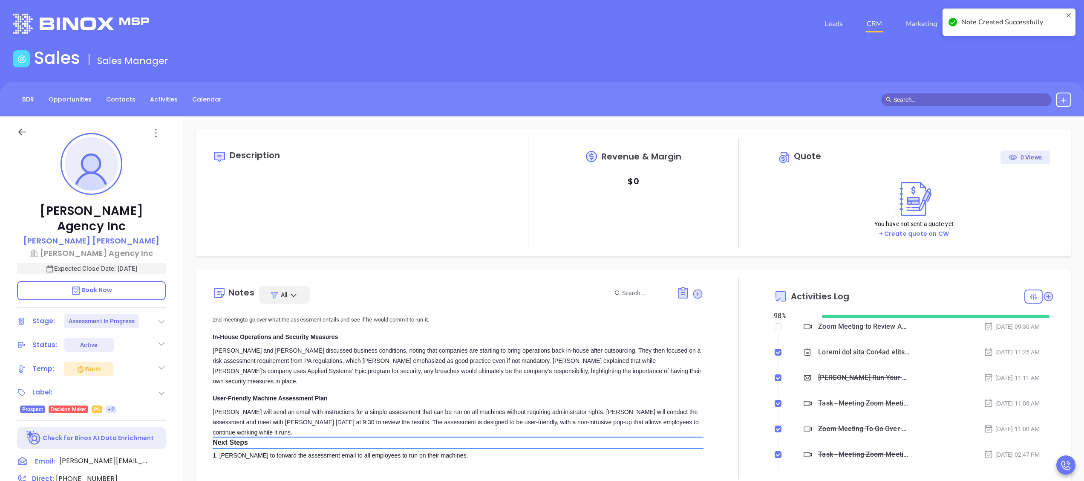
scroll to position [0, 0]
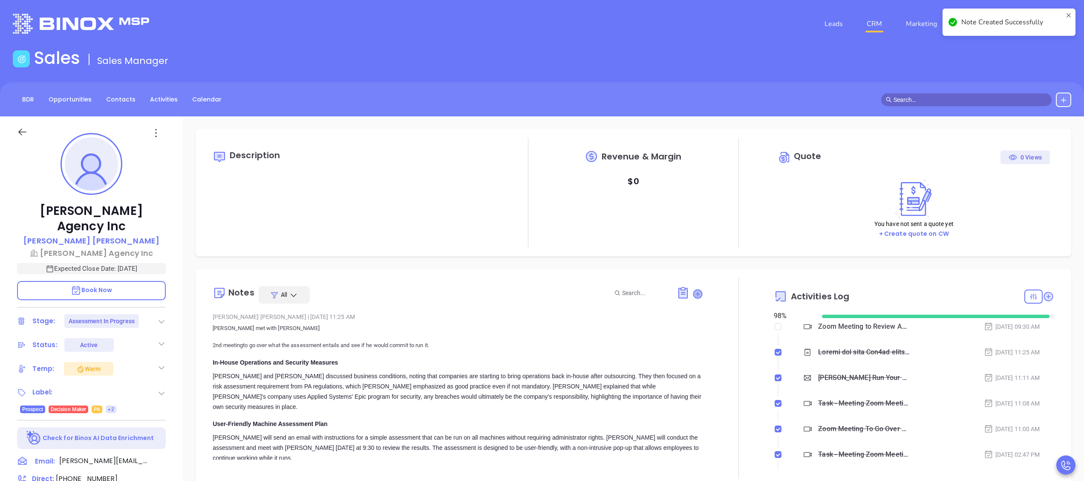
click at [693, 292] on icon at bounding box center [698, 294] width 12 height 12
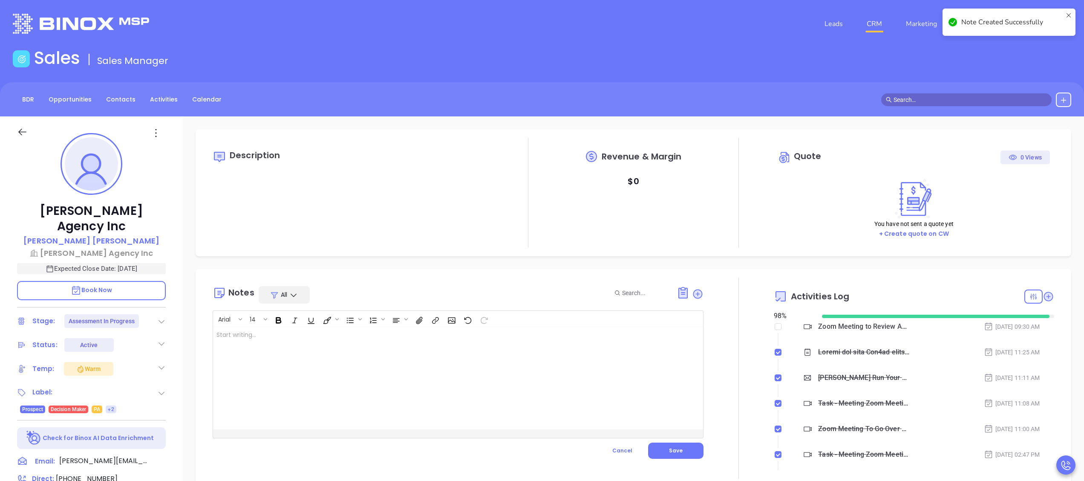
click at [508, 360] on div at bounding box center [440, 378] width 455 height 102
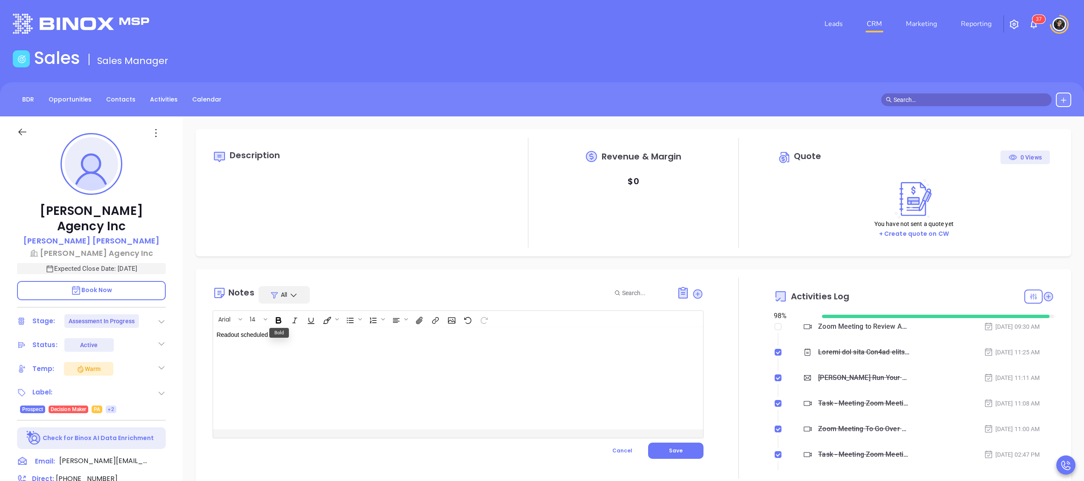
click at [399, 360] on div "Readout scheduled" at bounding box center [440, 378] width 455 height 102
click at [663, 360] on button "Save" at bounding box center [675, 450] width 55 height 16
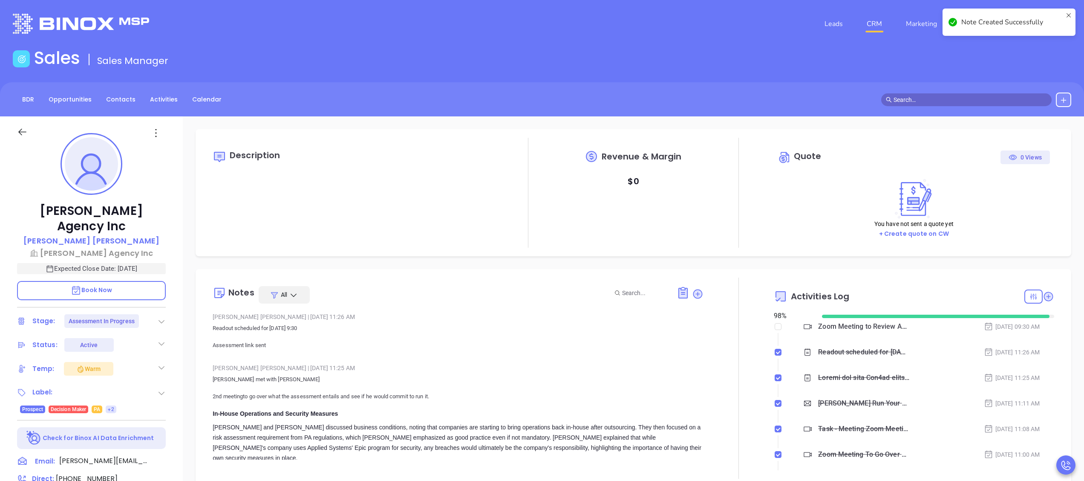
click at [813, 19] on link "CRM" at bounding box center [874, 23] width 22 height 17
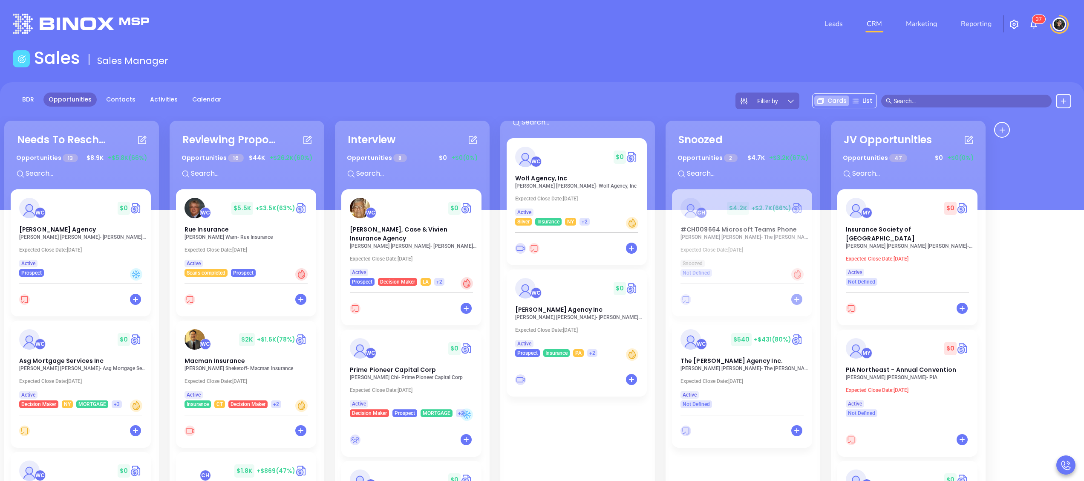
scroll to position [75, 0]
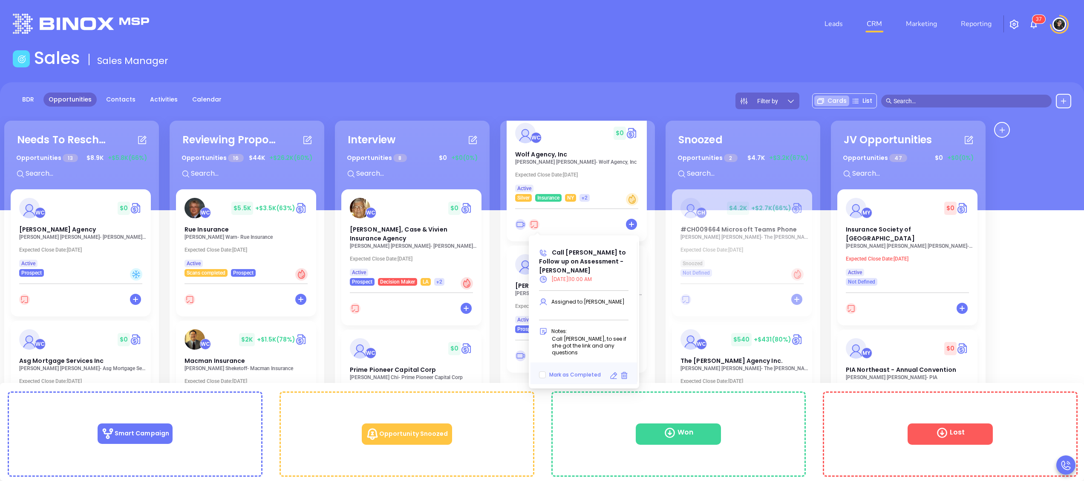
click at [537, 228] on icon at bounding box center [534, 224] width 11 height 11
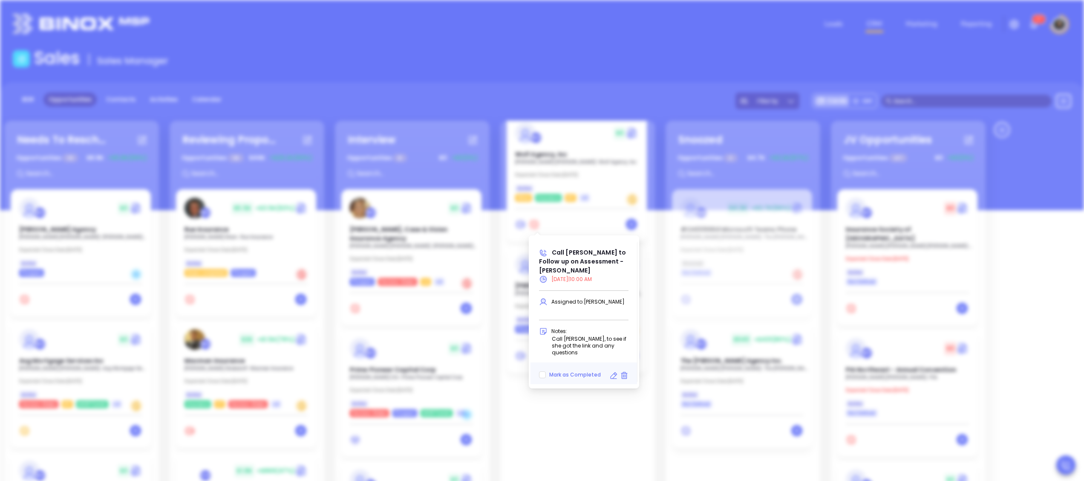
type input "09/19/2025"
type input "Call Connie to Follow up on Assessment - Connie Caputo"
type input "Call"
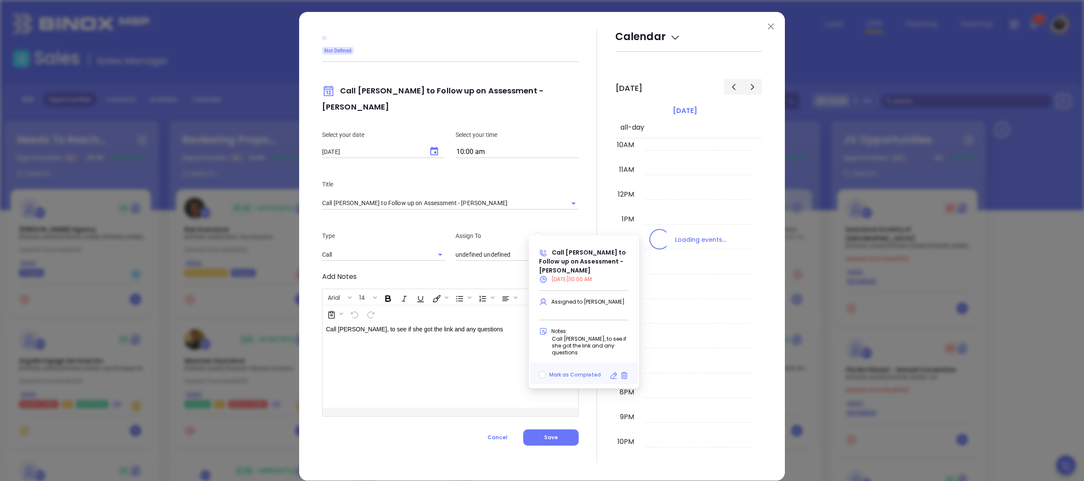
type input "Wendy Hernandez"
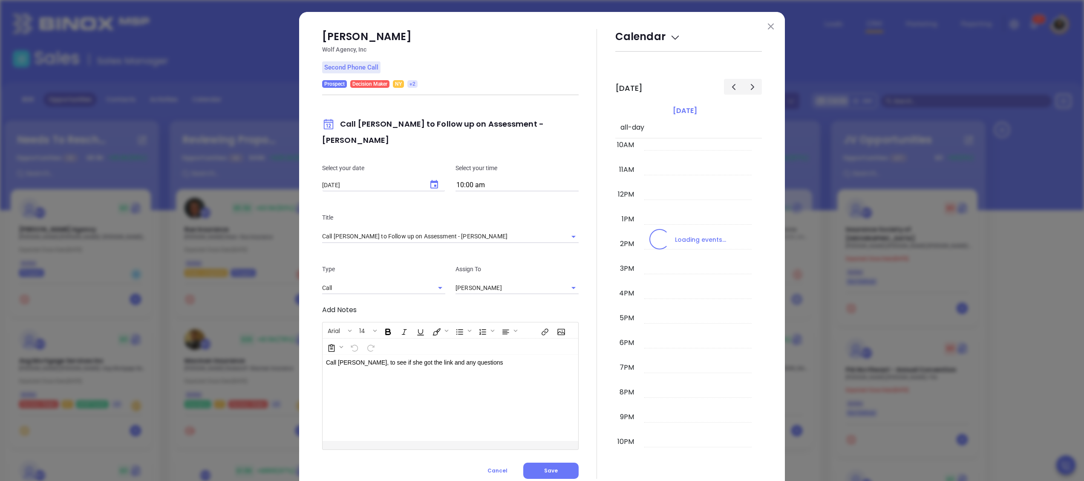
click at [768, 25] on img at bounding box center [771, 26] width 6 height 6
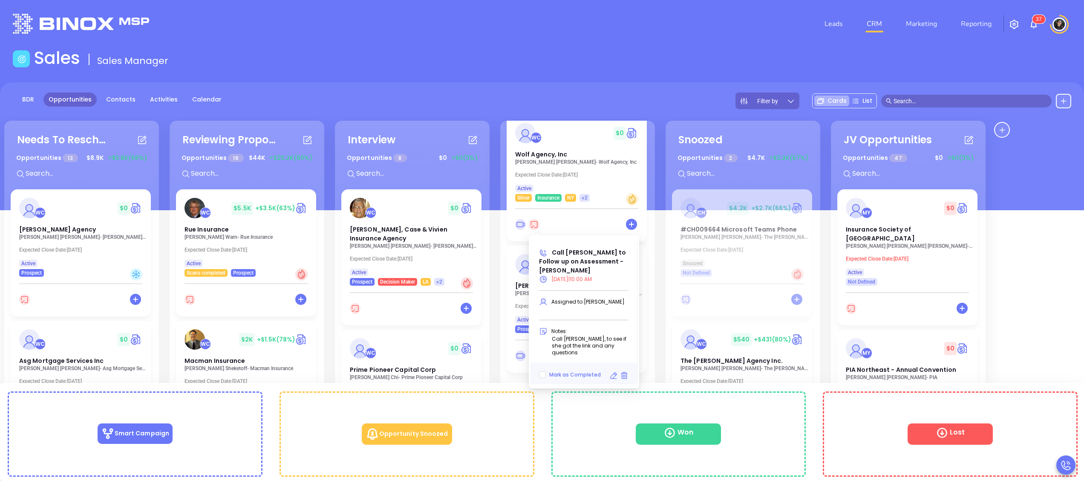
click at [586, 360] on div "Mark as Completed" at bounding box center [584, 371] width 100 height 17
click at [587, 360] on span "Mark as Completed" at bounding box center [575, 374] width 52 height 7
click at [546, 360] on input "Mark as Completed" at bounding box center [542, 374] width 7 height 7
checkbox input "true"
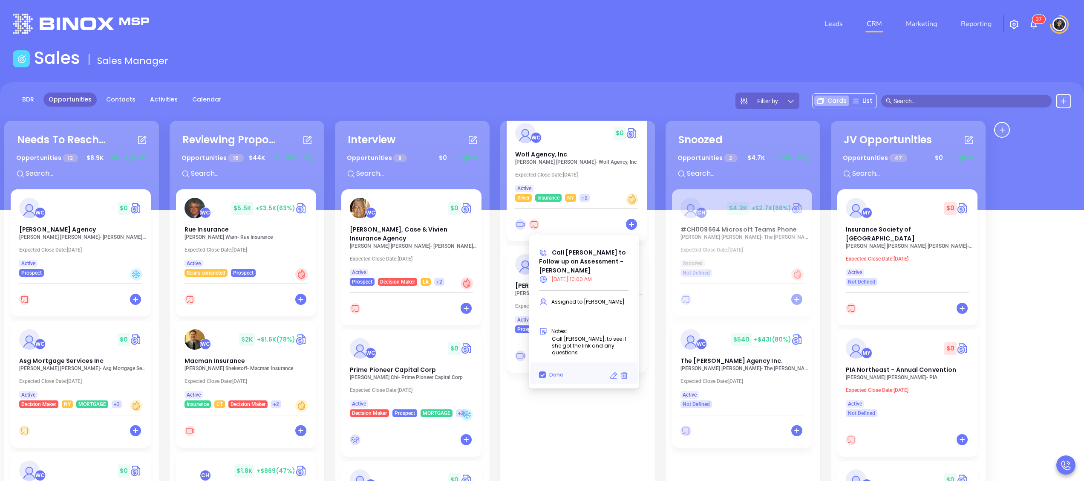
click at [524, 360] on div "WC $ 0 Wolf Agency, Inc Connie Caputo - Wolf Agency, Inc Expected Close Date: S…" at bounding box center [578, 348] width 142 height 468
